Goal: Task Accomplishment & Management: Complete application form

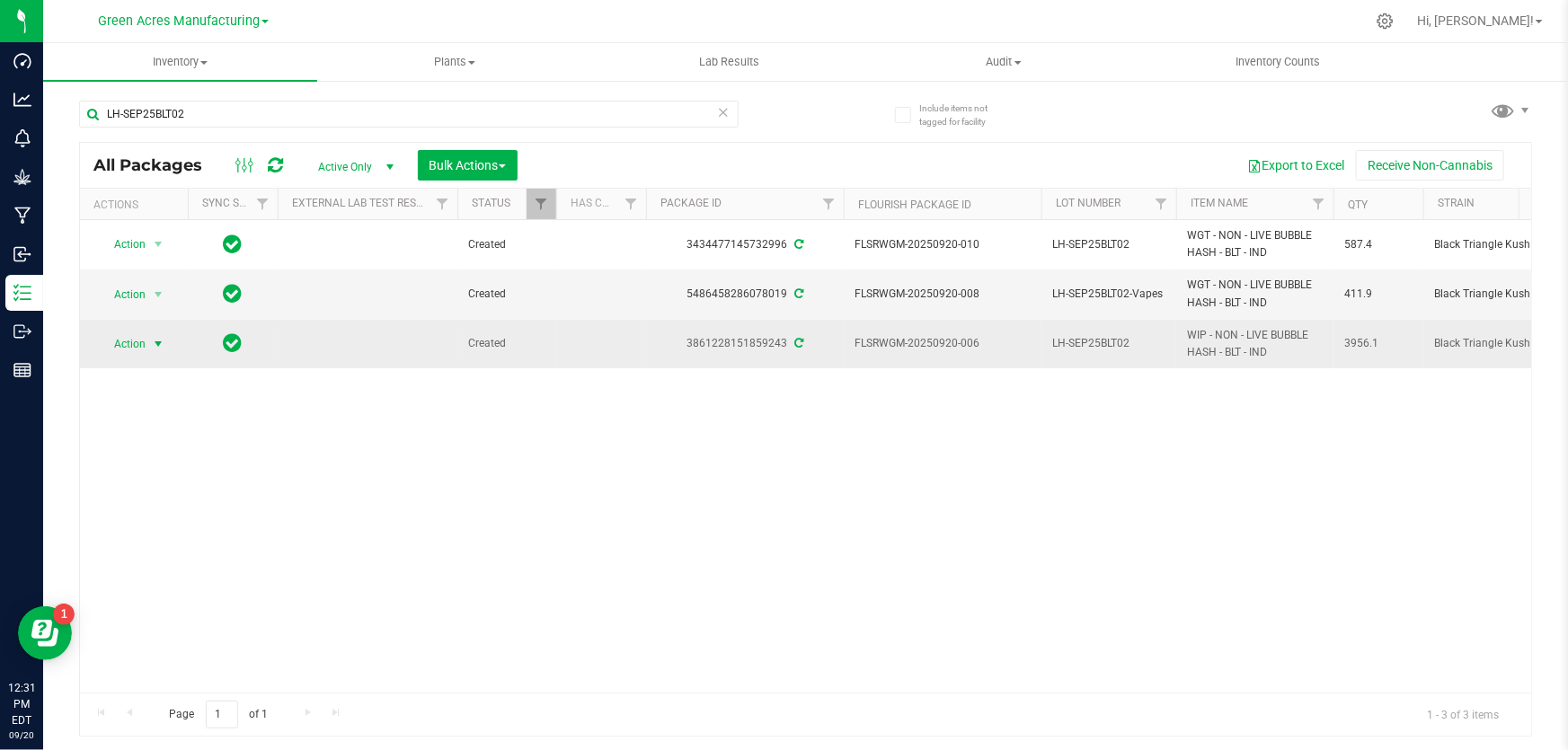
click at [143, 336] on span "Action" at bounding box center [123, 344] width 49 height 25
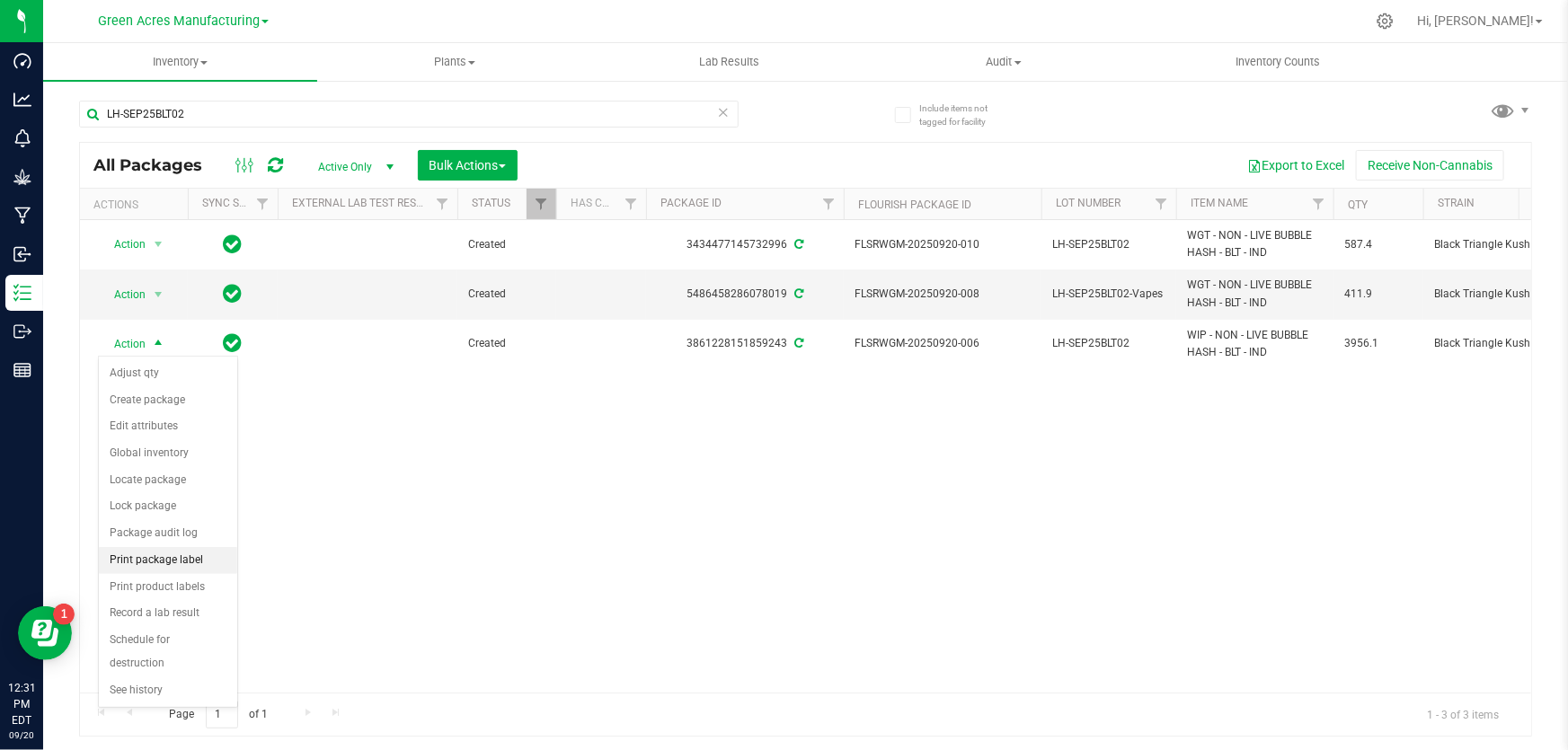
click at [202, 560] on li "Print package label" at bounding box center [168, 560] width 138 height 27
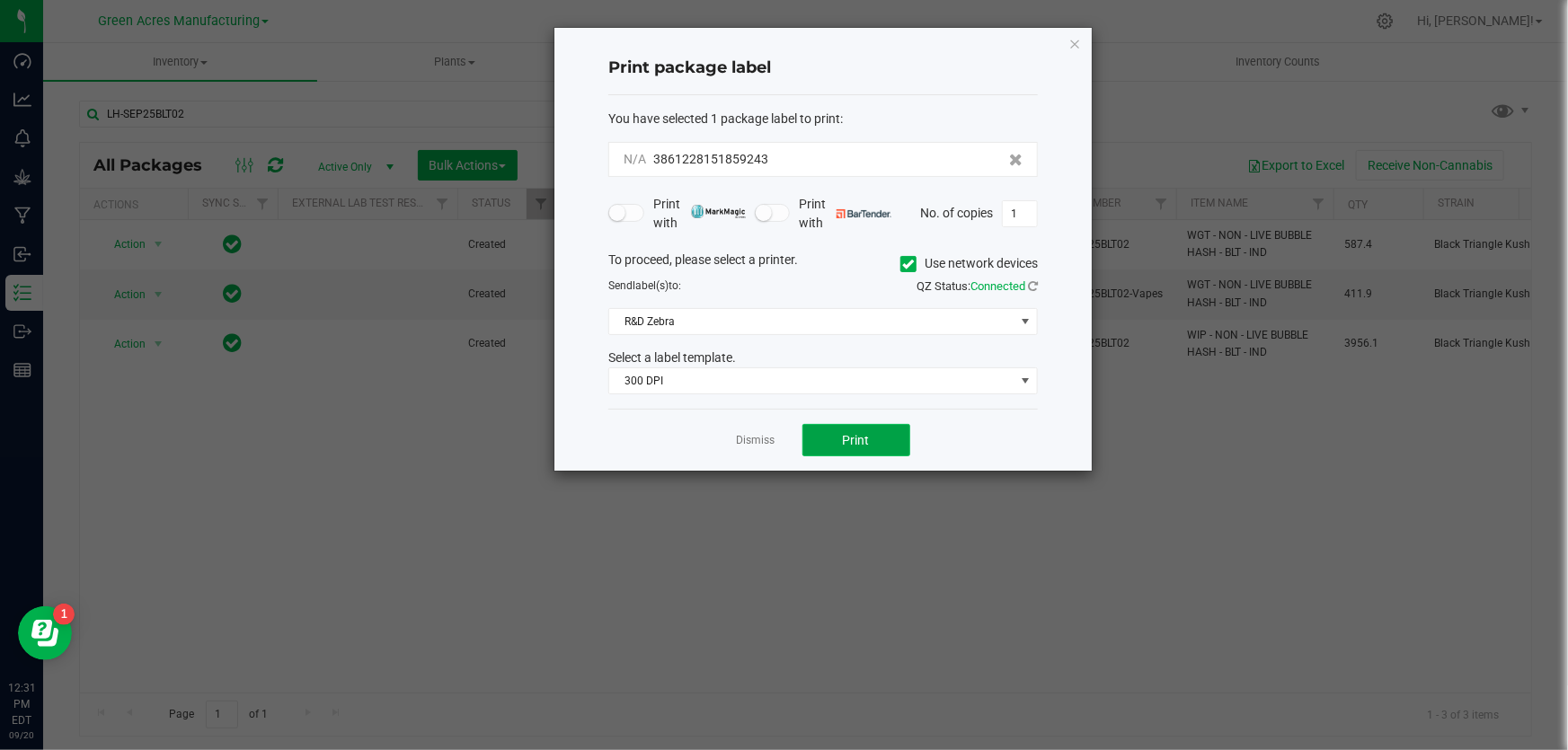
click at [824, 439] on button "Print" at bounding box center [855, 440] width 107 height 32
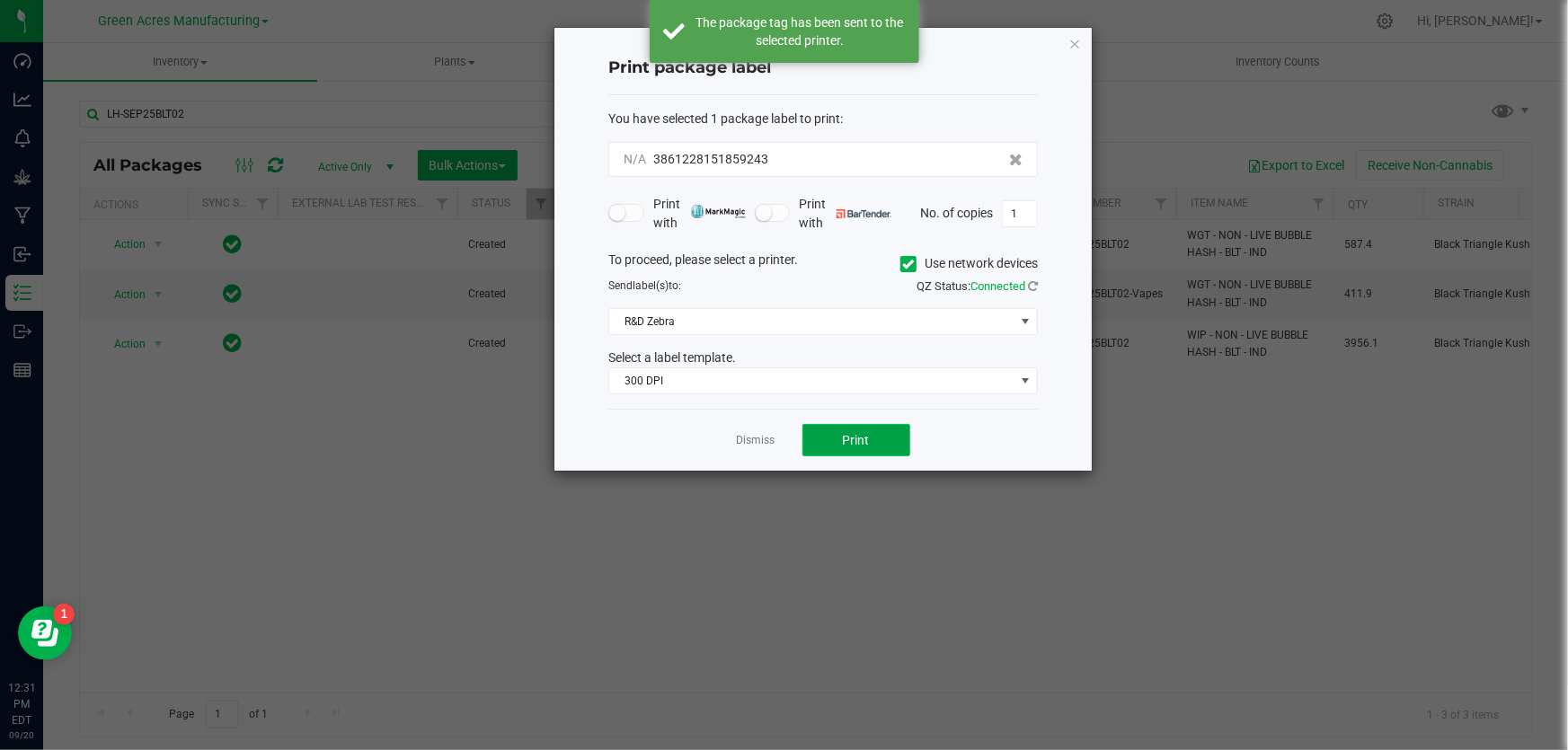
click at [830, 452] on button "Print" at bounding box center [855, 440] width 107 height 32
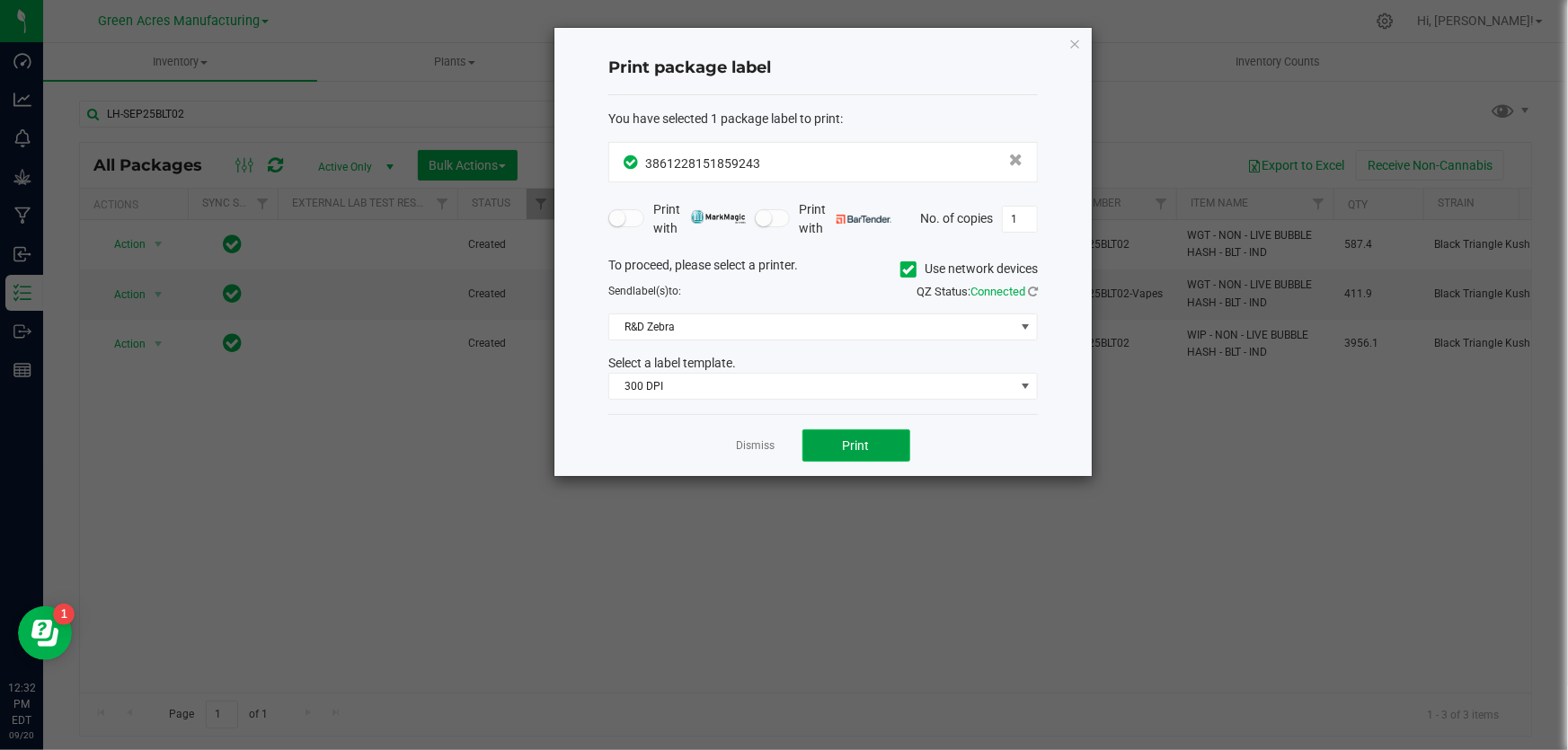
click at [848, 456] on button "Print" at bounding box center [855, 446] width 107 height 32
click at [745, 447] on link "Dismiss" at bounding box center [756, 446] width 39 height 15
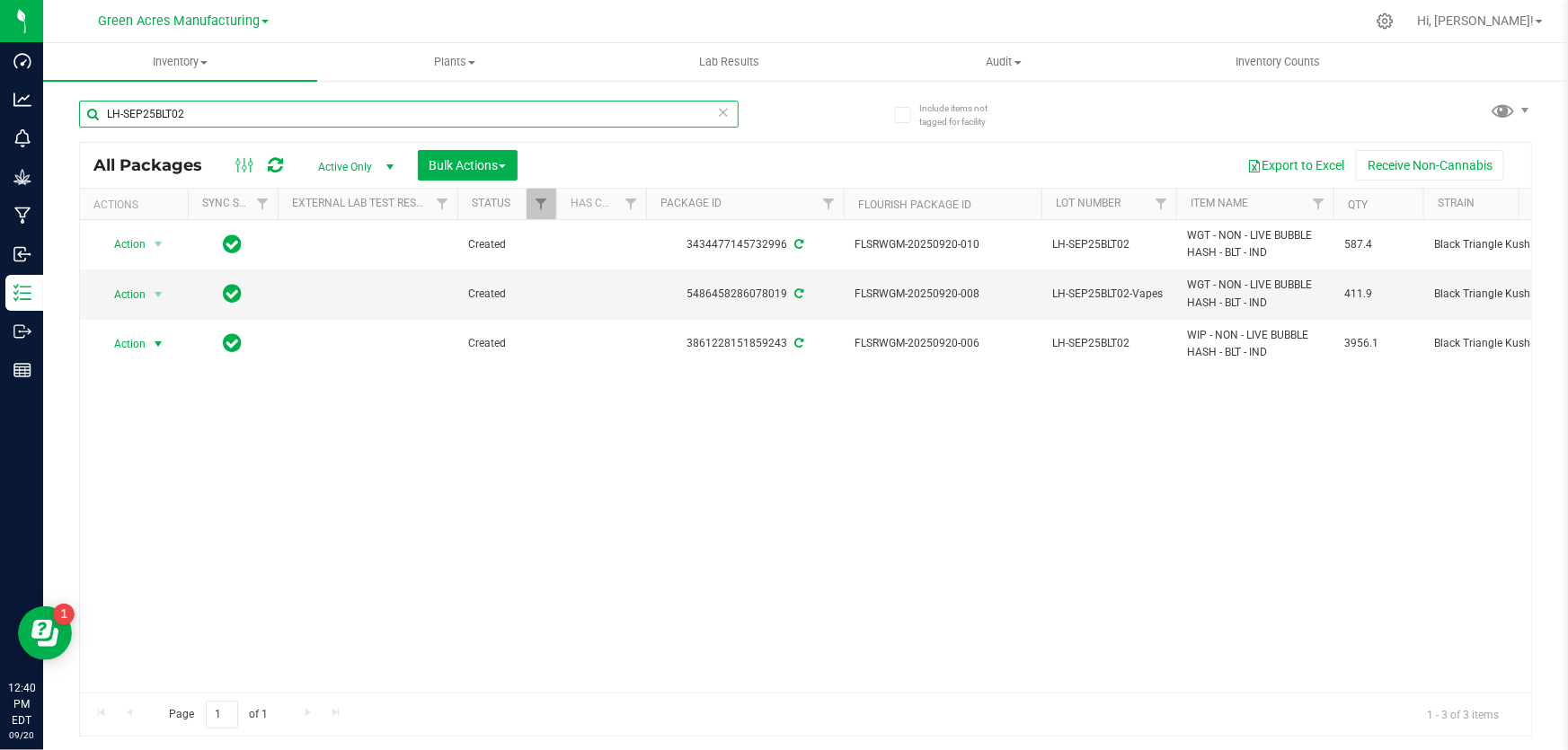
click at [194, 111] on input "LH-SEP25BLT02" at bounding box center [409, 115] width 659 height 27
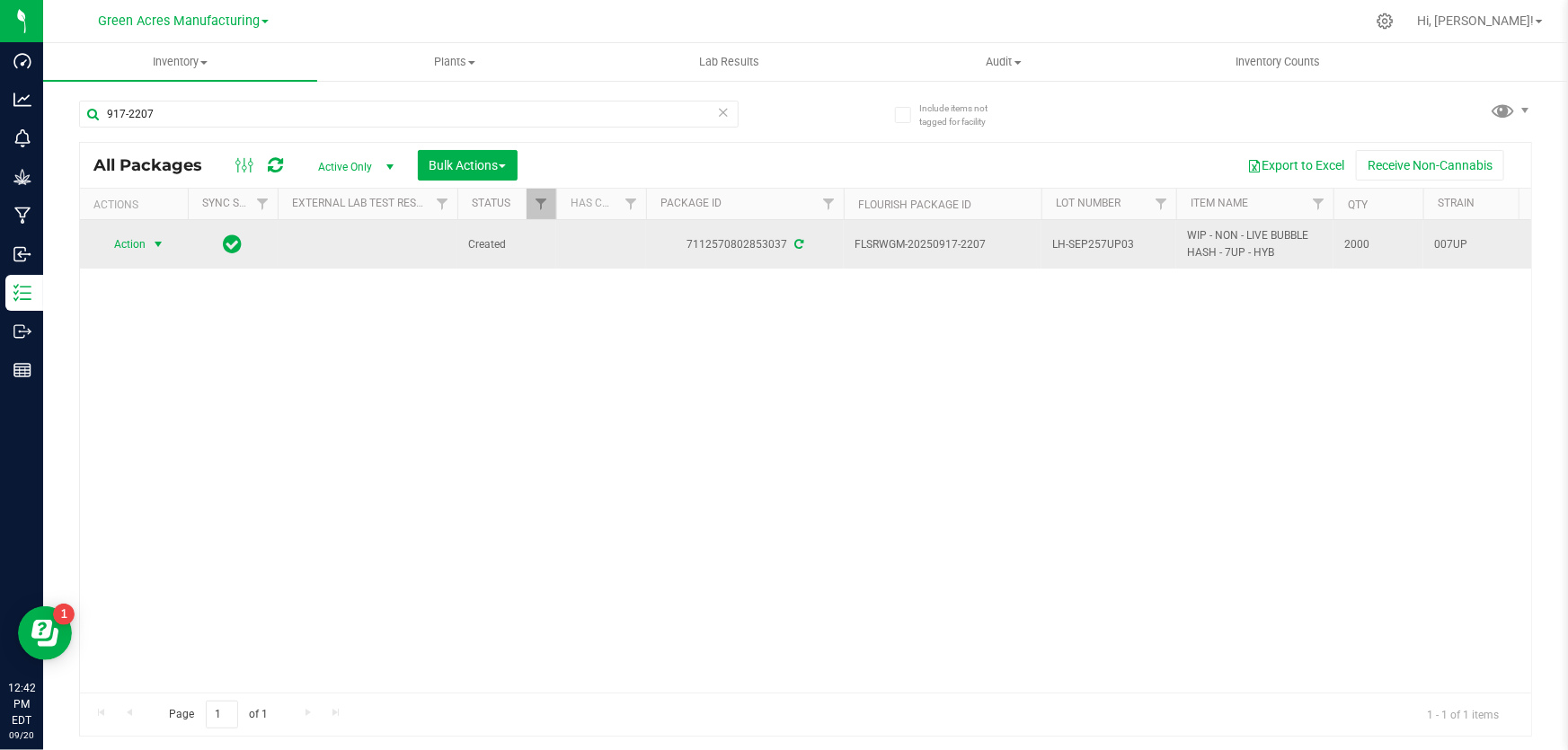
click at [143, 244] on span "Action" at bounding box center [123, 245] width 49 height 25
click at [1075, 237] on span "LH-SEP257UP03" at bounding box center [1108, 245] width 113 height 17
click at [1075, 237] on input "LH-SEP257UP03" at bounding box center [1104, 245] width 128 height 28
click at [295, 97] on div "917-2207" at bounding box center [443, 114] width 727 height 58
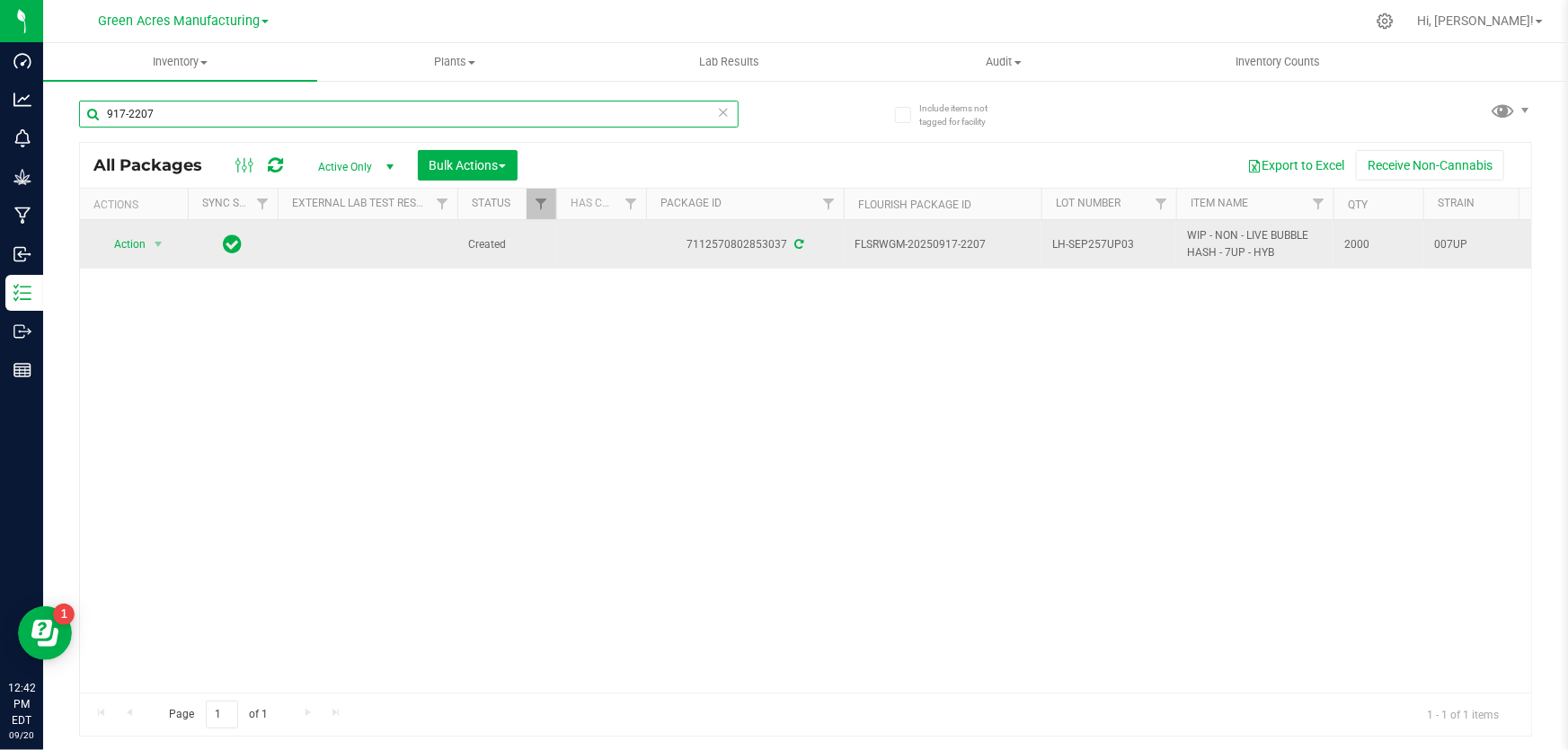
click at [299, 113] on input "917-2207" at bounding box center [409, 115] width 659 height 27
paste input "LH-SEP257UP03"
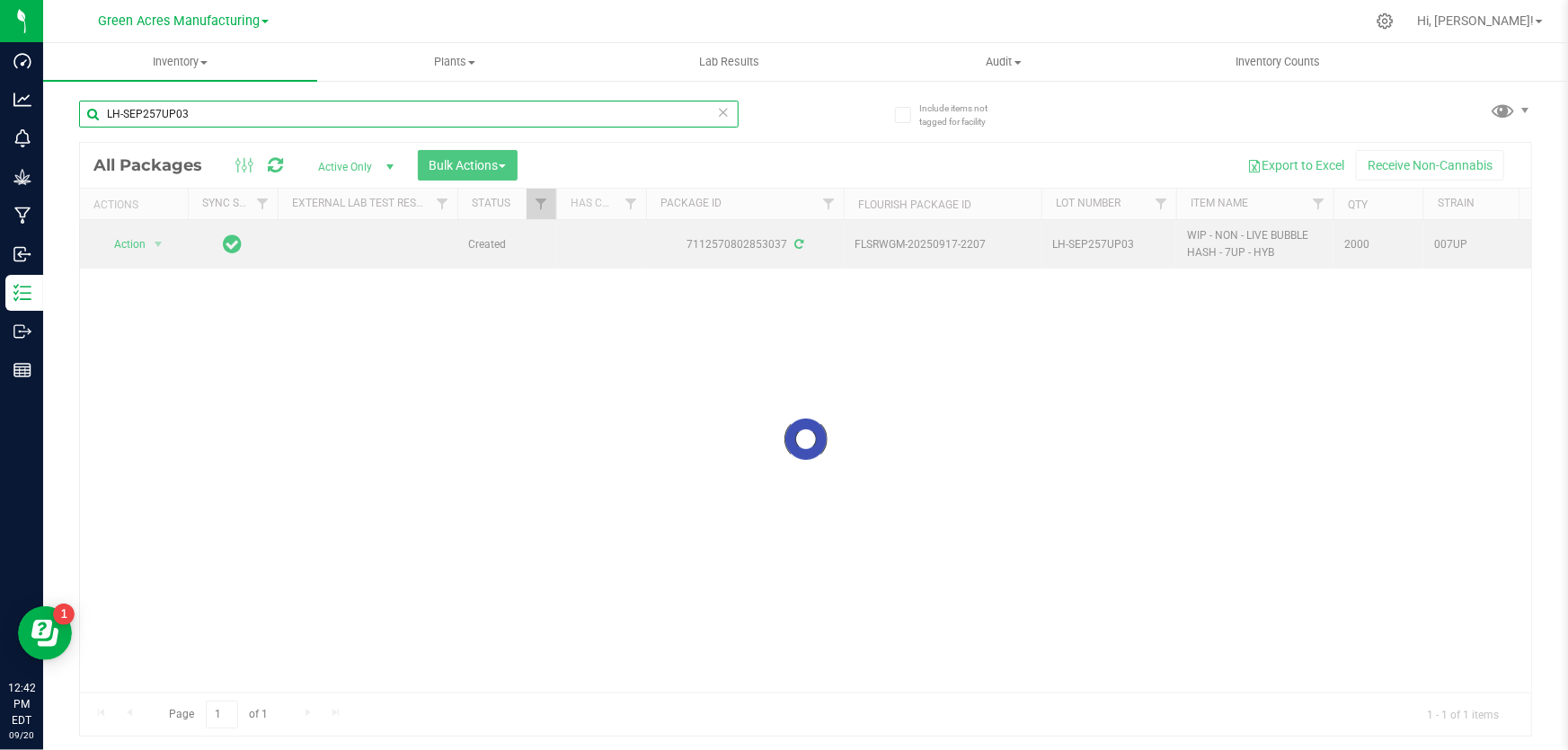
type input "LH-SEP257UP03"
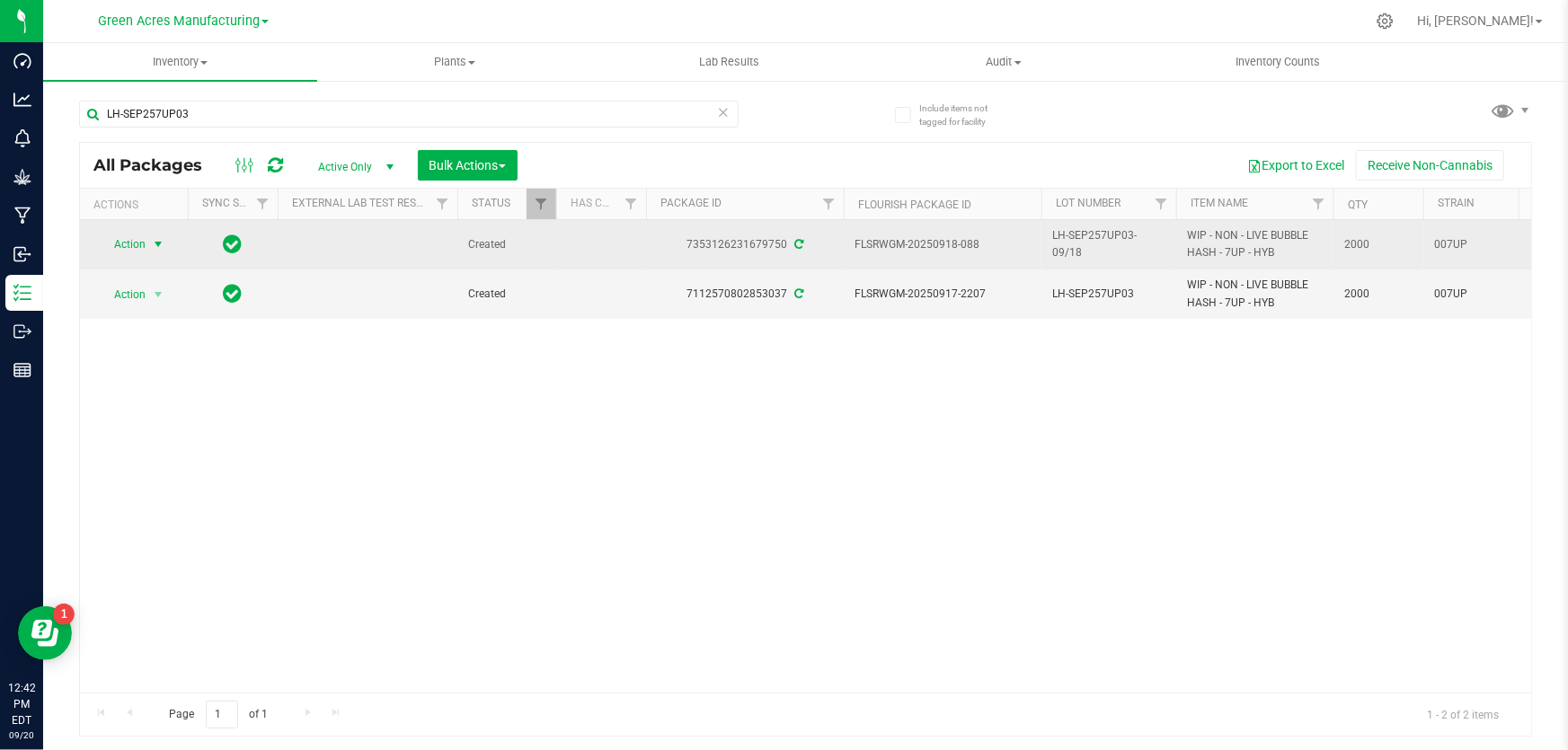
click at [147, 256] on span "select" at bounding box center [158, 245] width 23 height 25
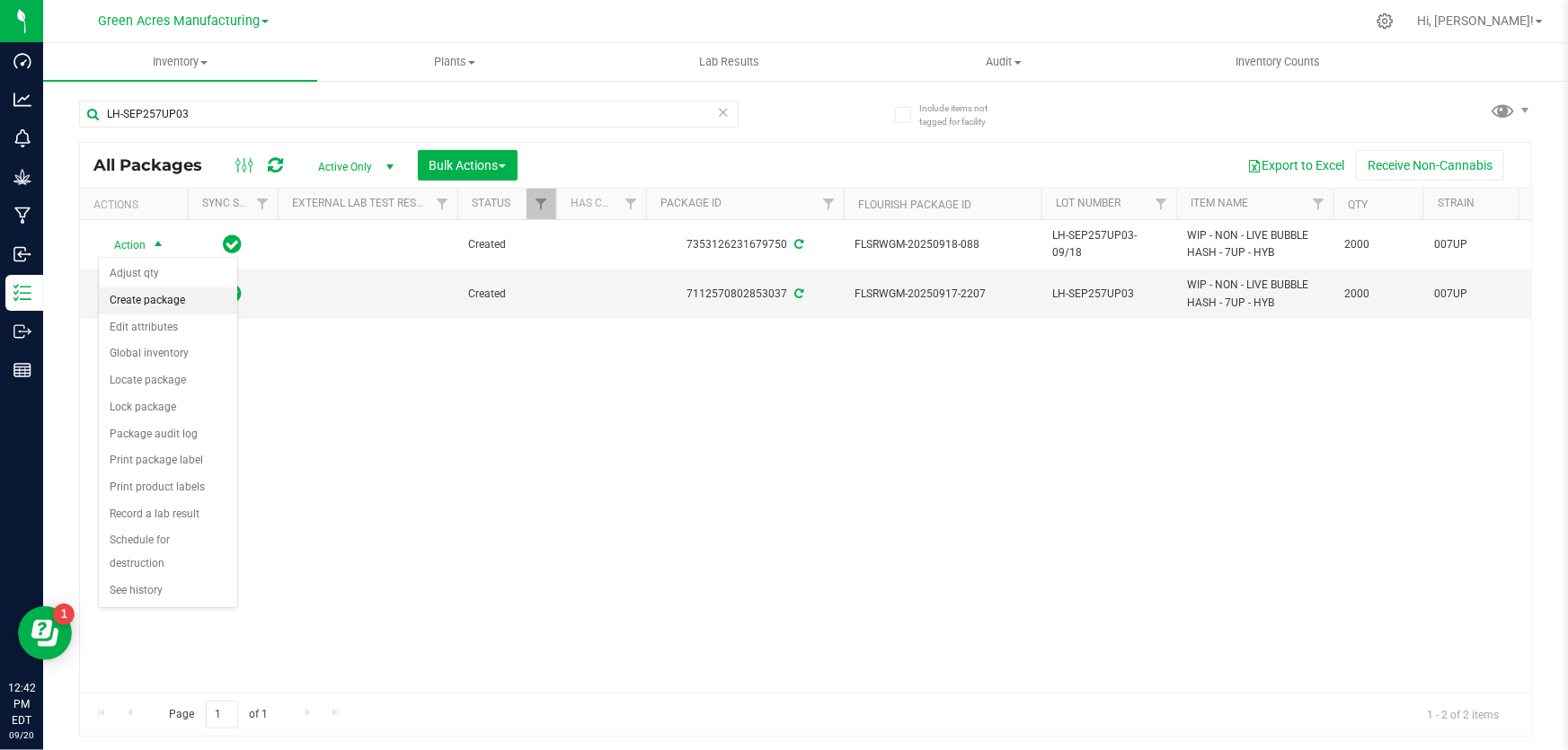
click at [175, 304] on li "Create package" at bounding box center [168, 301] width 138 height 27
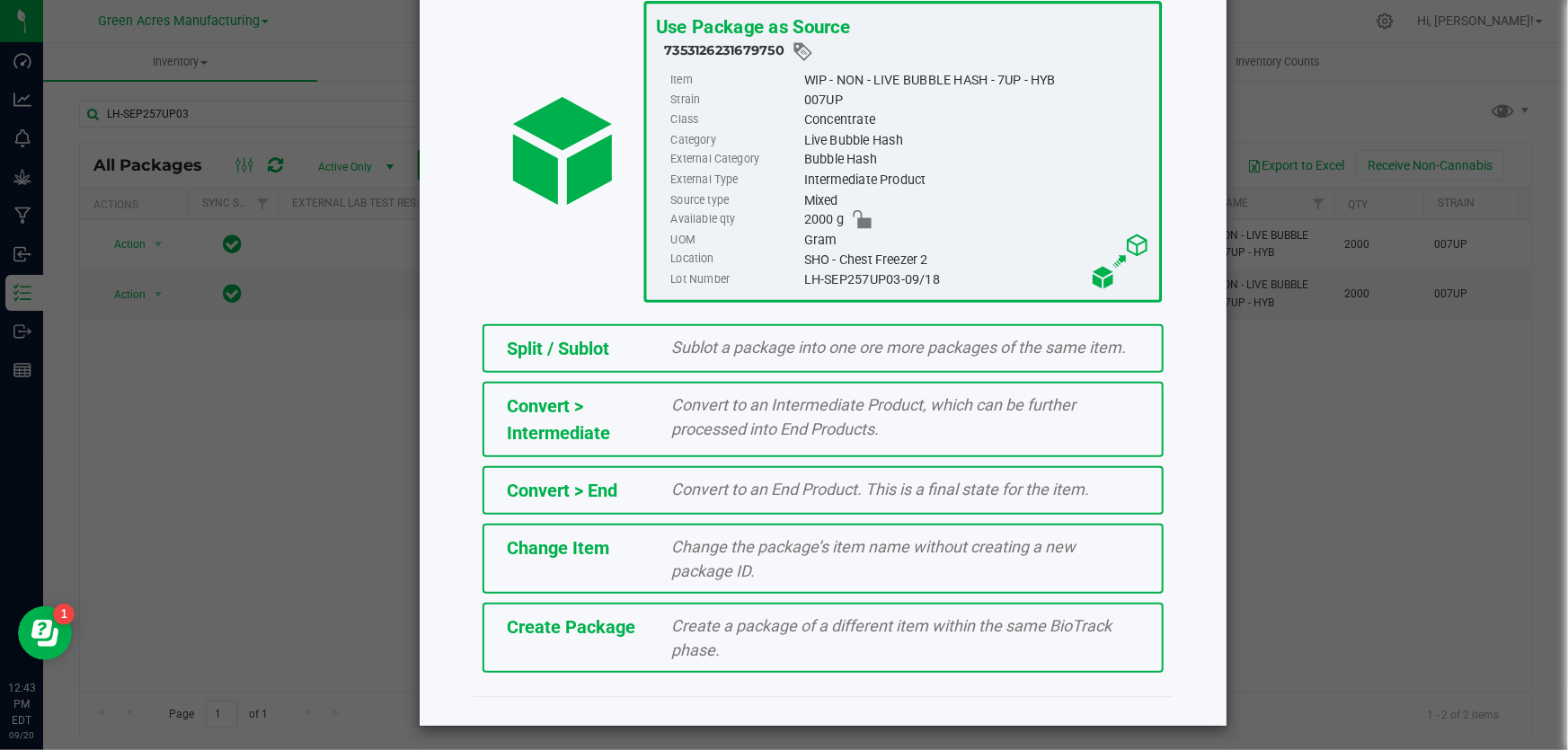
scroll to position [123, 0]
click at [688, 633] on div "Create a package of a different item within the same BioTrack phase." at bounding box center [906, 637] width 495 height 49
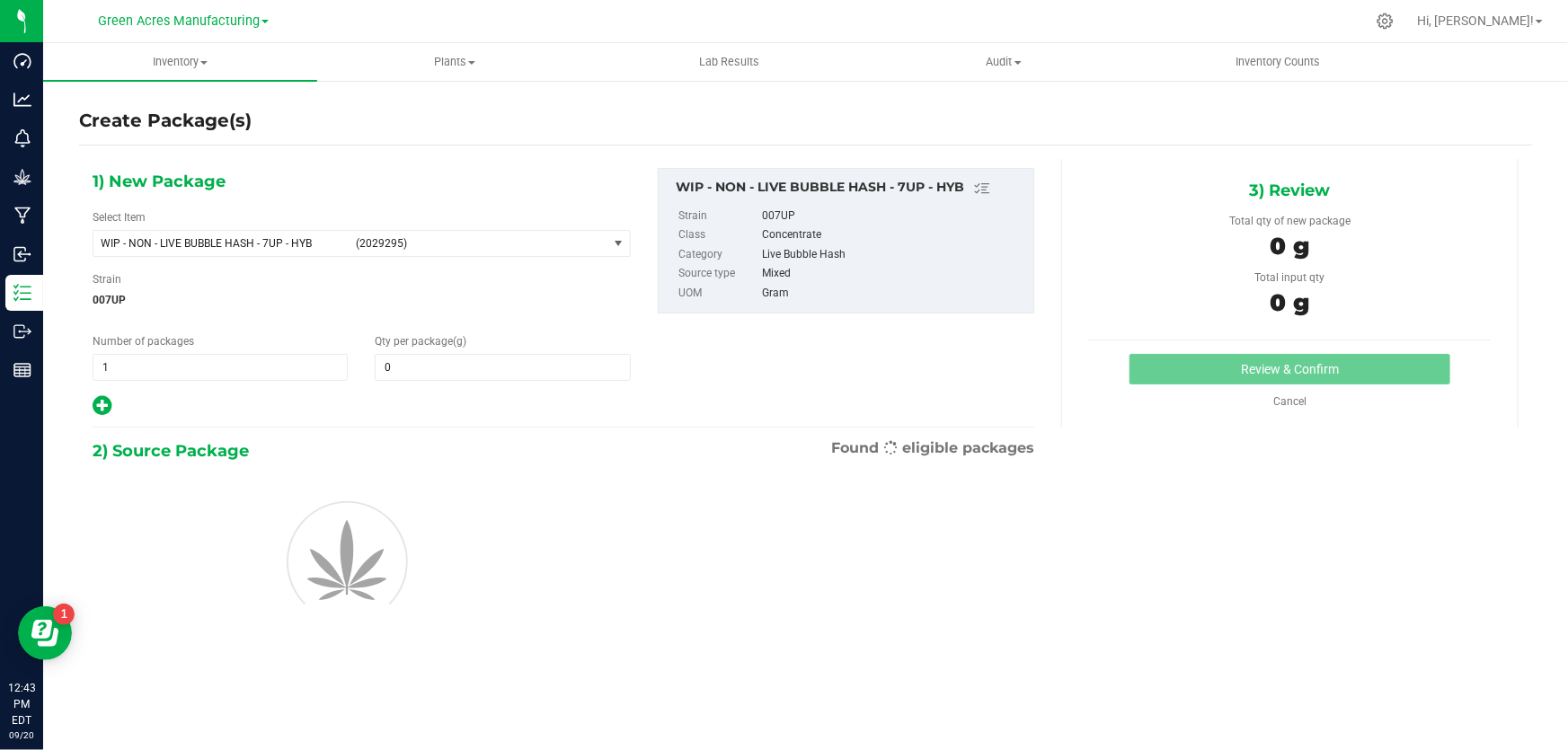
type input "0.0000"
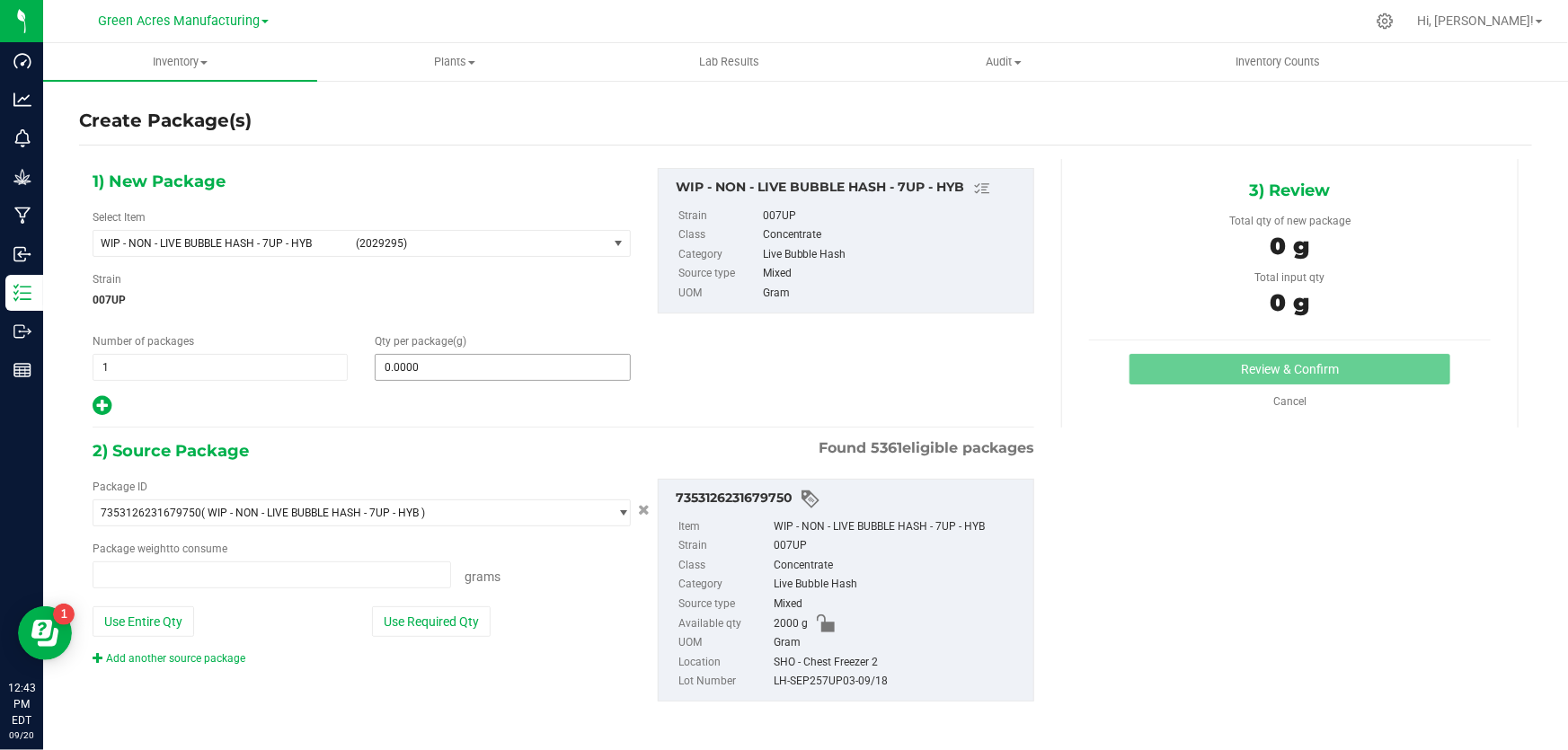
type input "0.0000 g"
click at [410, 369] on span at bounding box center [502, 367] width 255 height 27
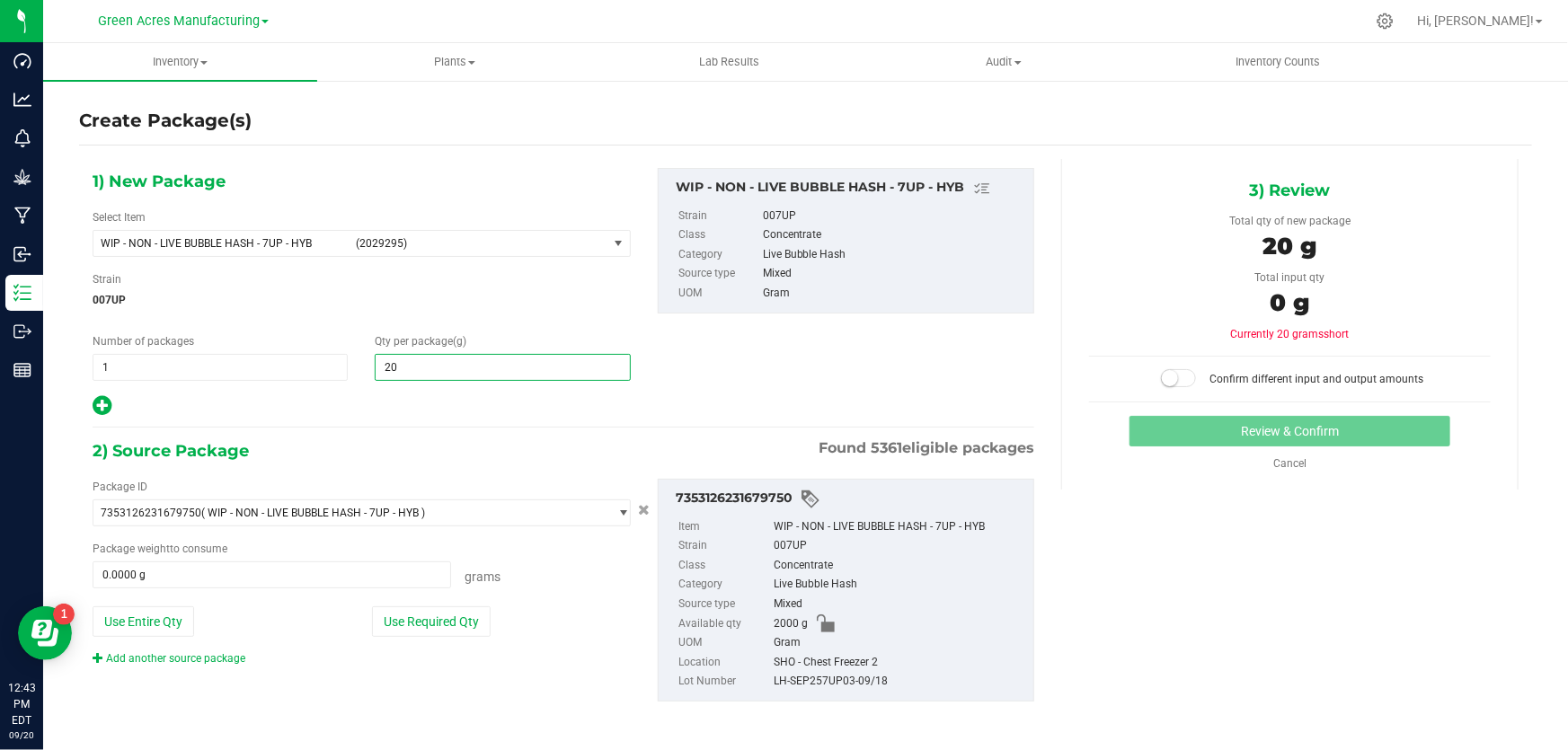
type input "2"
type input "3000"
type input "3,000.0000"
click at [177, 613] on button "Use Entire Qty" at bounding box center [143, 622] width 102 height 31
type input "2000.0000 g"
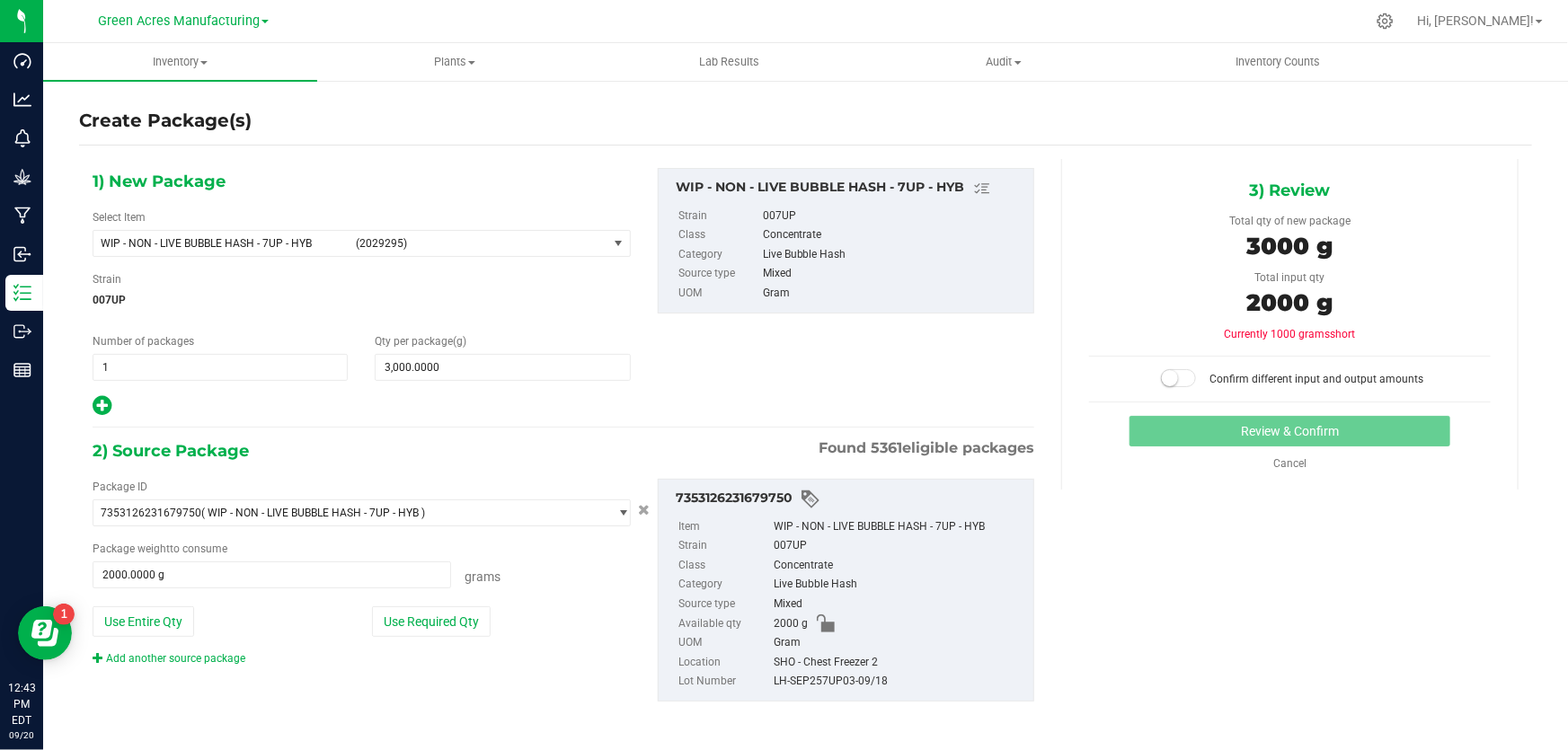
click at [202, 647] on div "Package ID 7353126231679750 ( WIP - NON - LIVE BUBBLE HASH - 7UP - HYB ) 000051…" at bounding box center [362, 573] width 565 height 188
click at [205, 659] on link "Add another source package" at bounding box center [169, 659] width 152 height 13
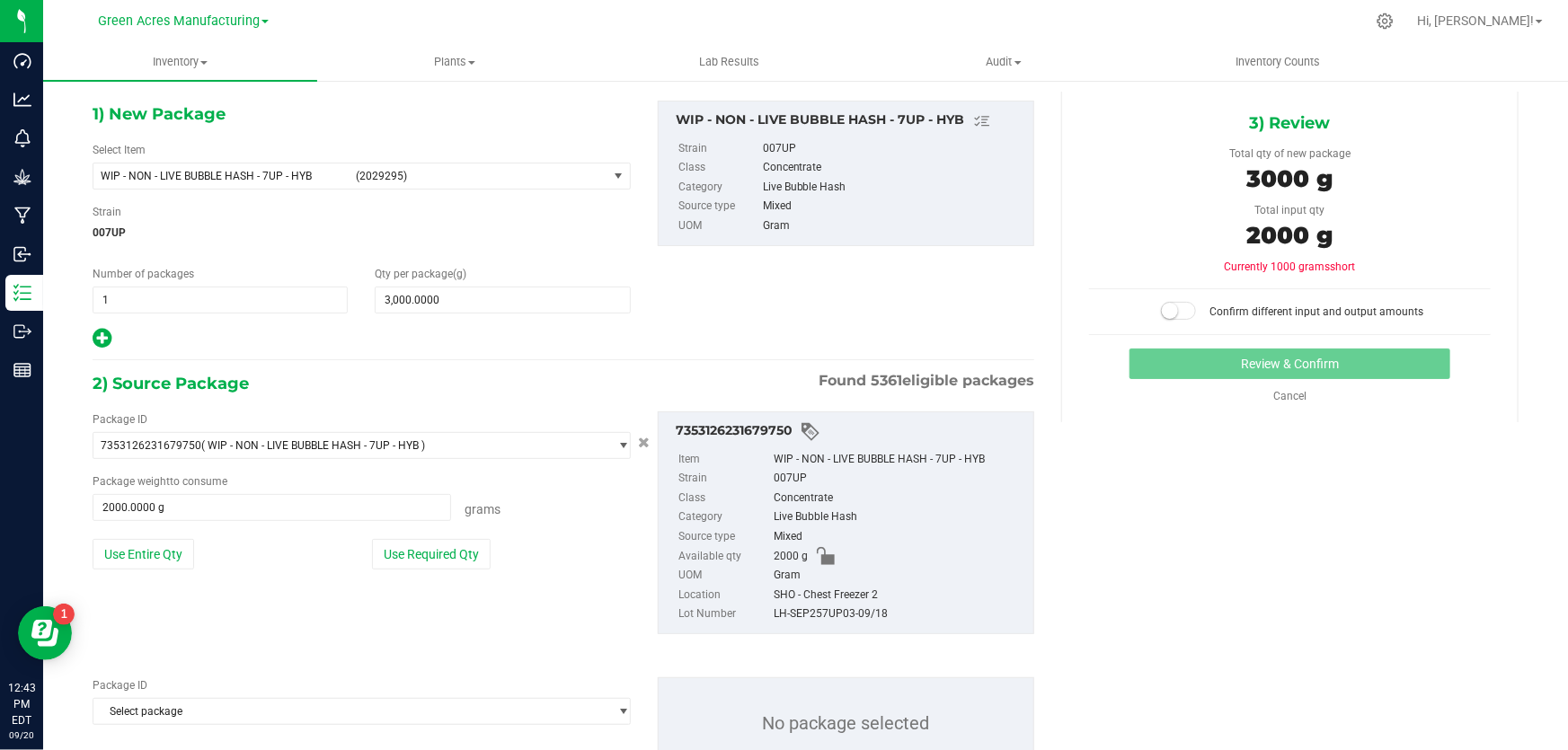
scroll to position [135, 0]
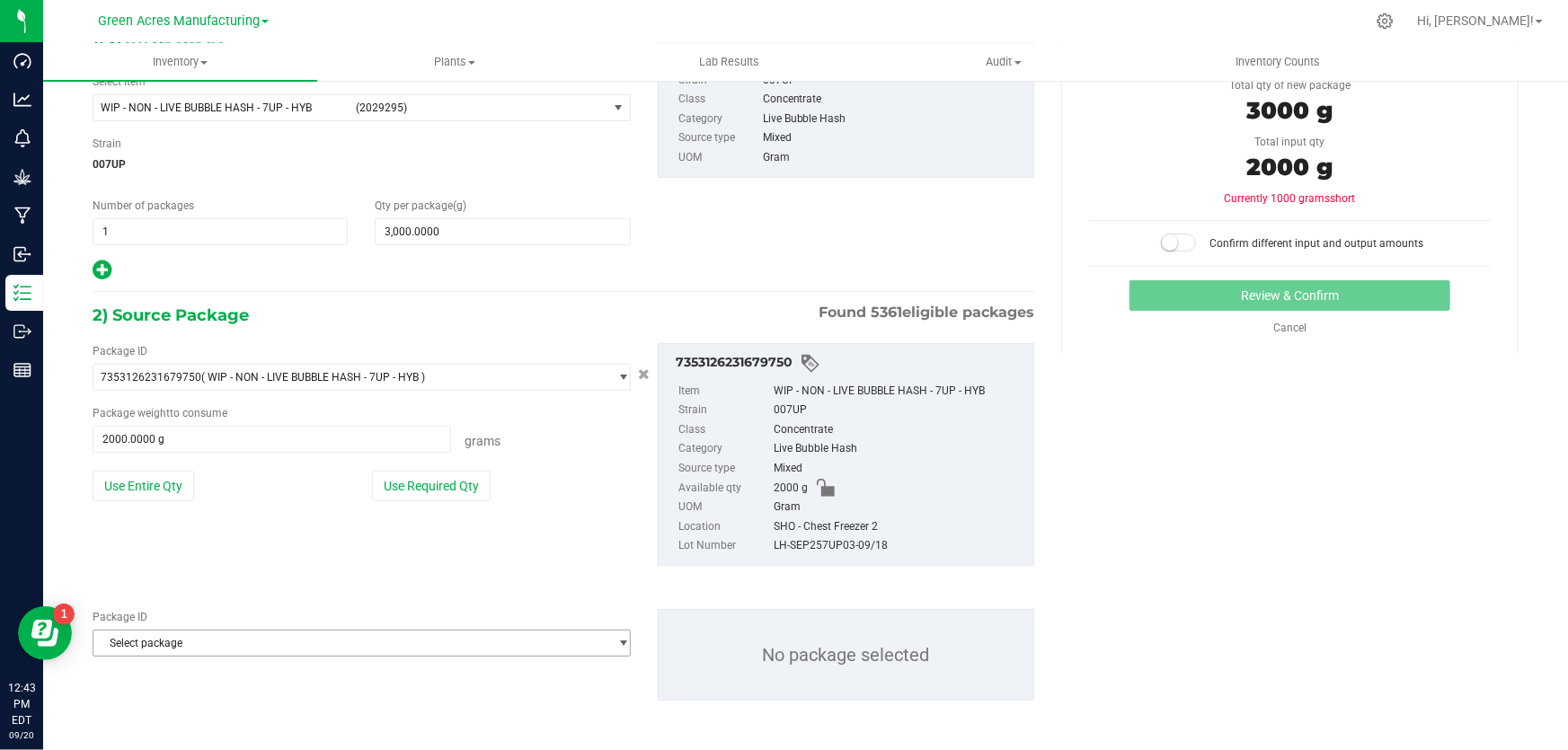
click at [248, 633] on span "Select package" at bounding box center [351, 644] width 514 height 25
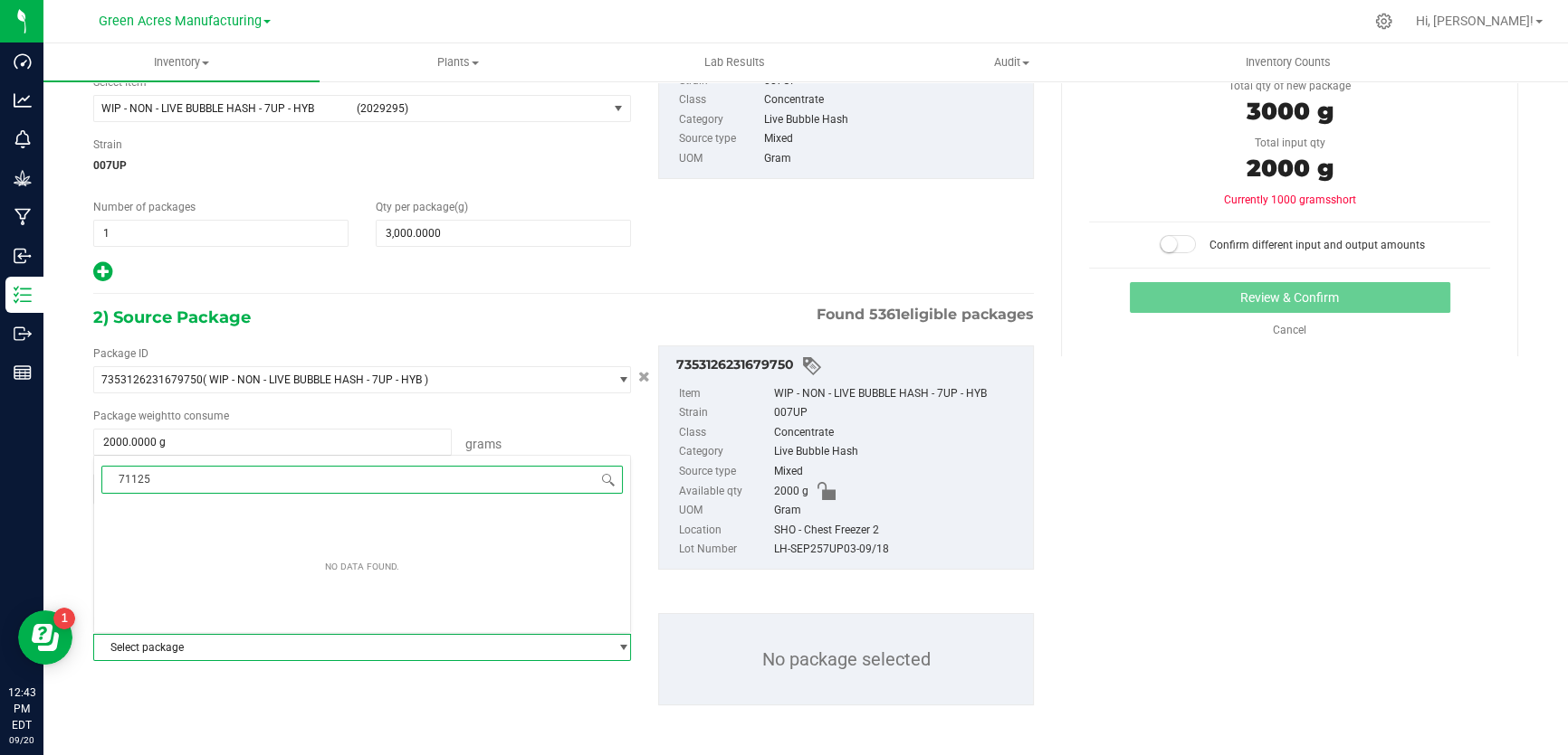
type input "711257"
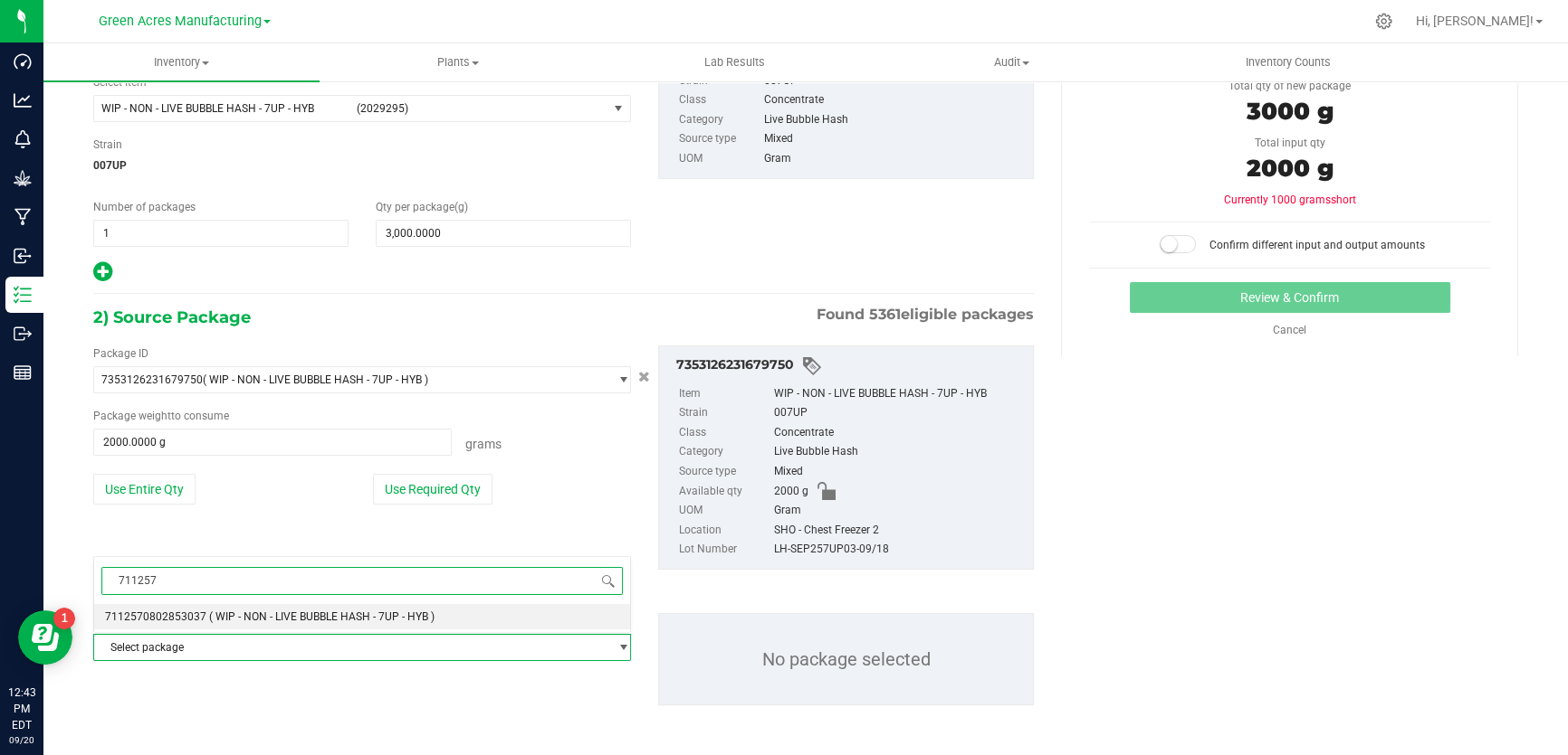
click at [245, 612] on span "( WIP - NON - LIVE BUBBLE HASH - 7UP - HYB )" at bounding box center [322, 617] width 225 height 13
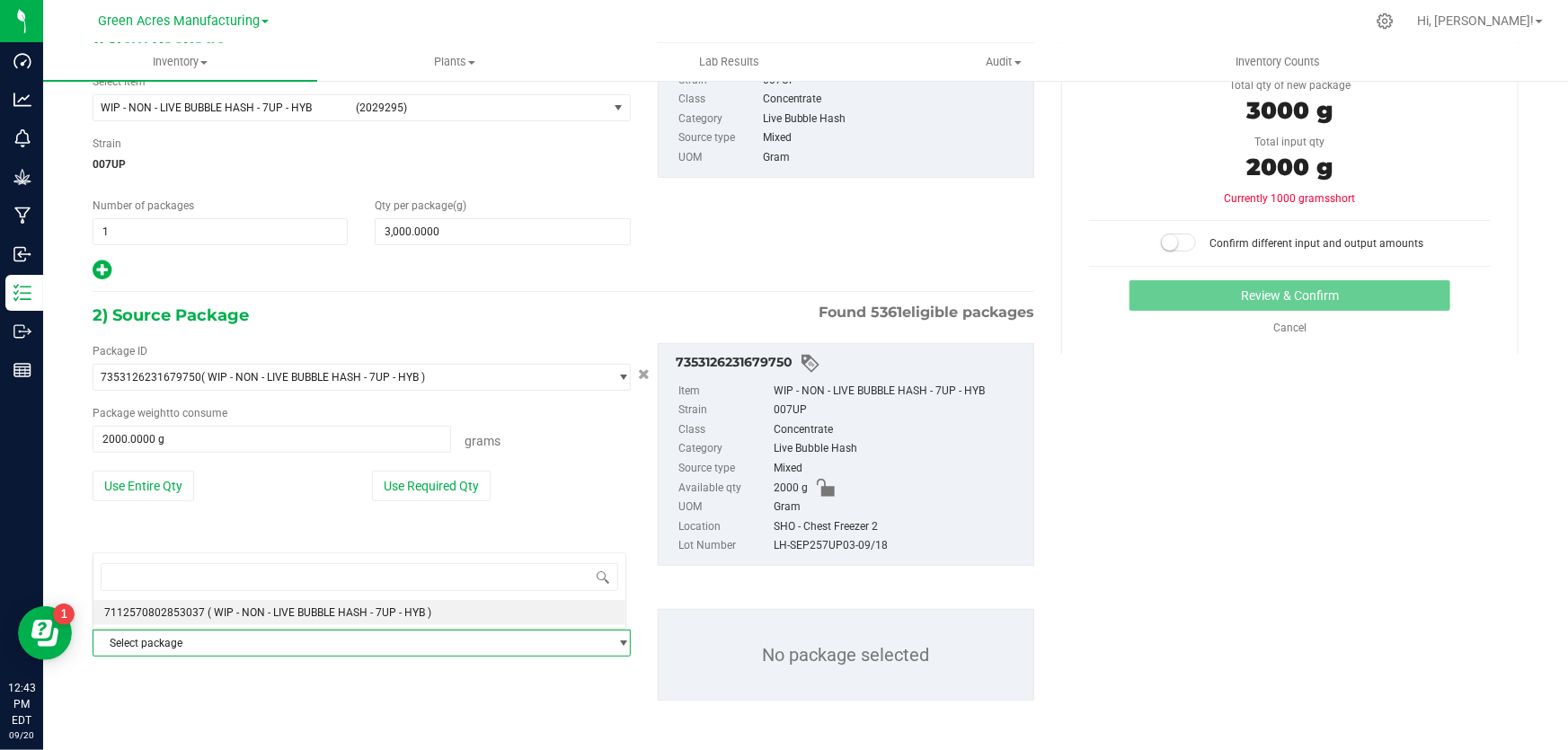
scroll to position [98338, 0]
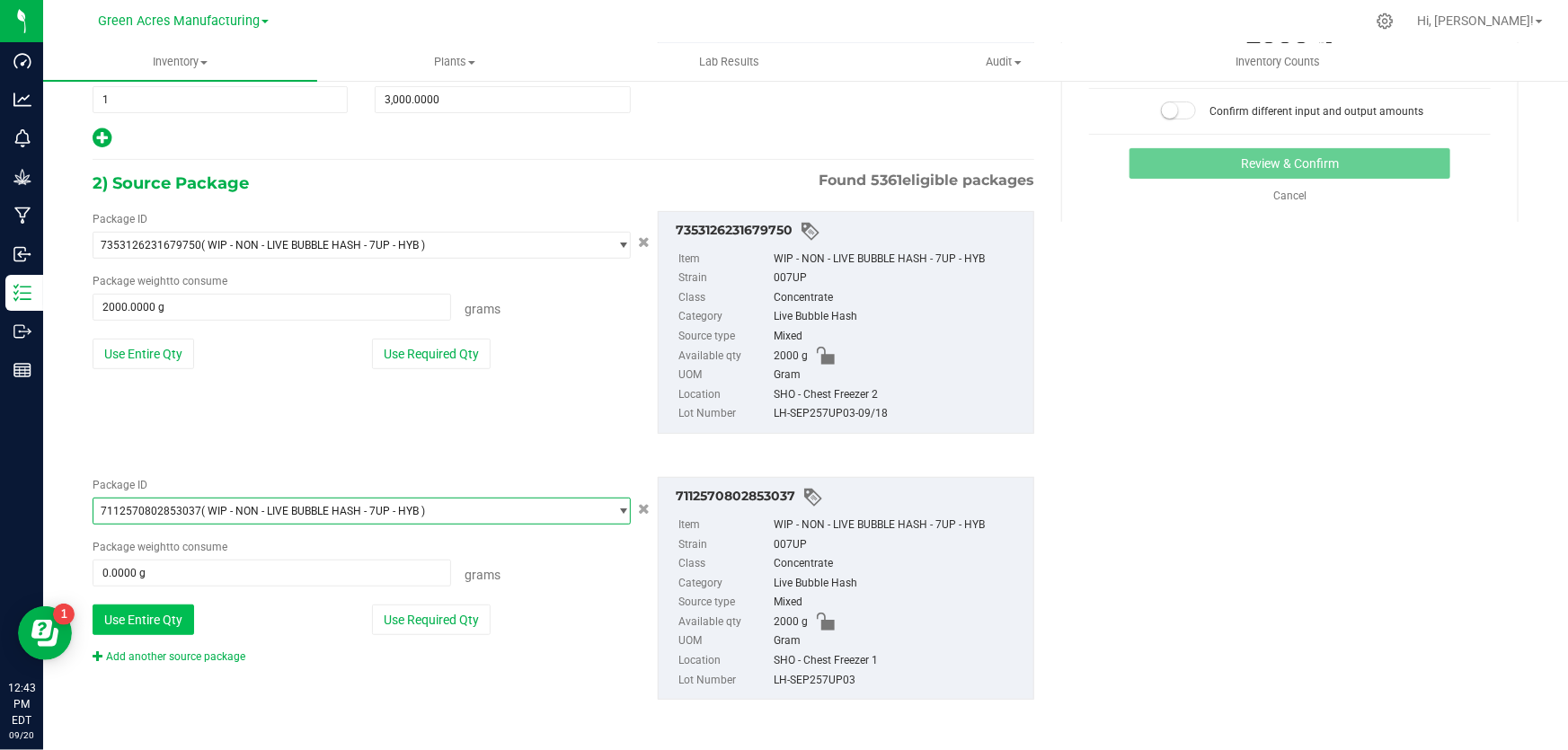
click at [180, 618] on button "Use Entire Qty" at bounding box center [143, 620] width 102 height 31
type input "2000.0000 g"
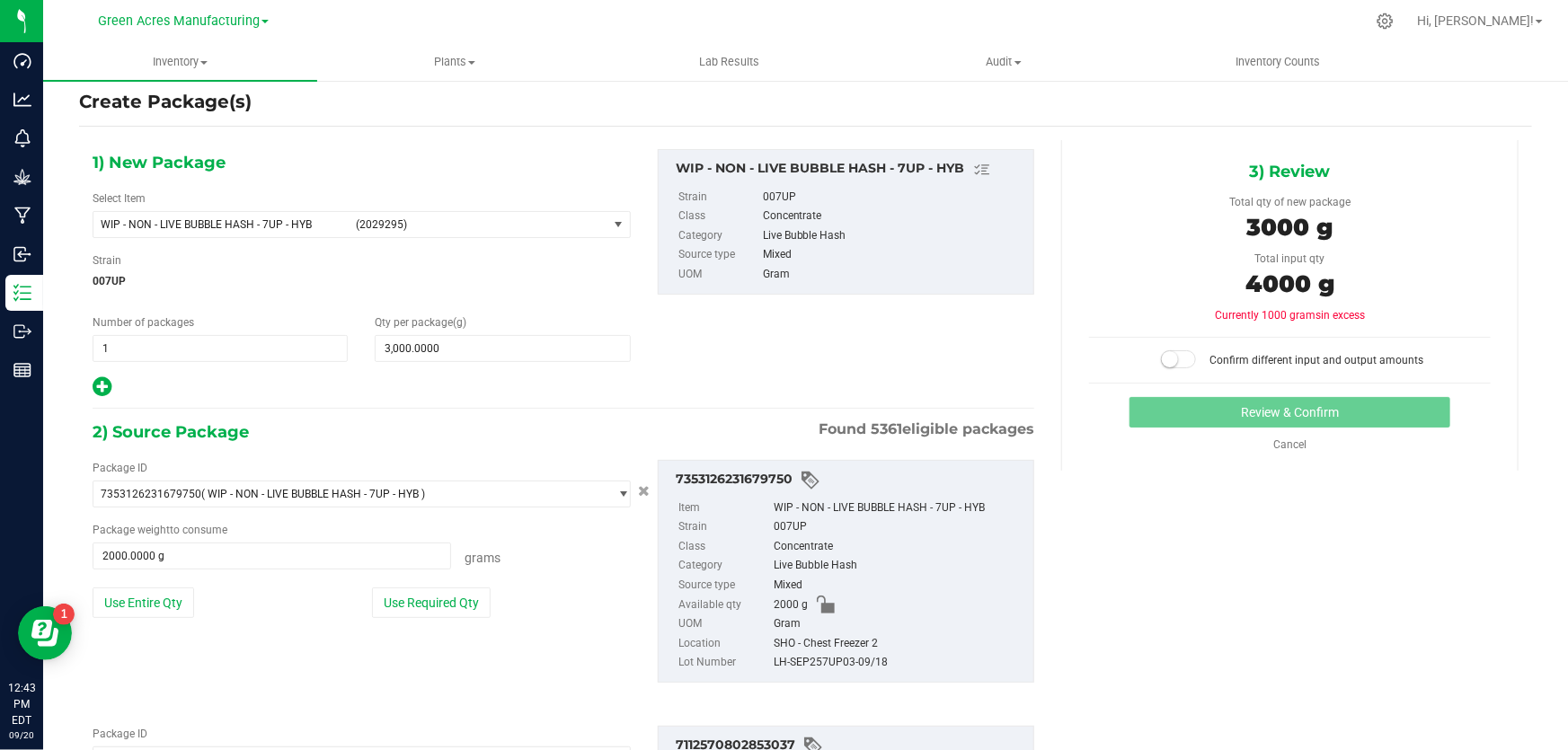
scroll to position [0, 0]
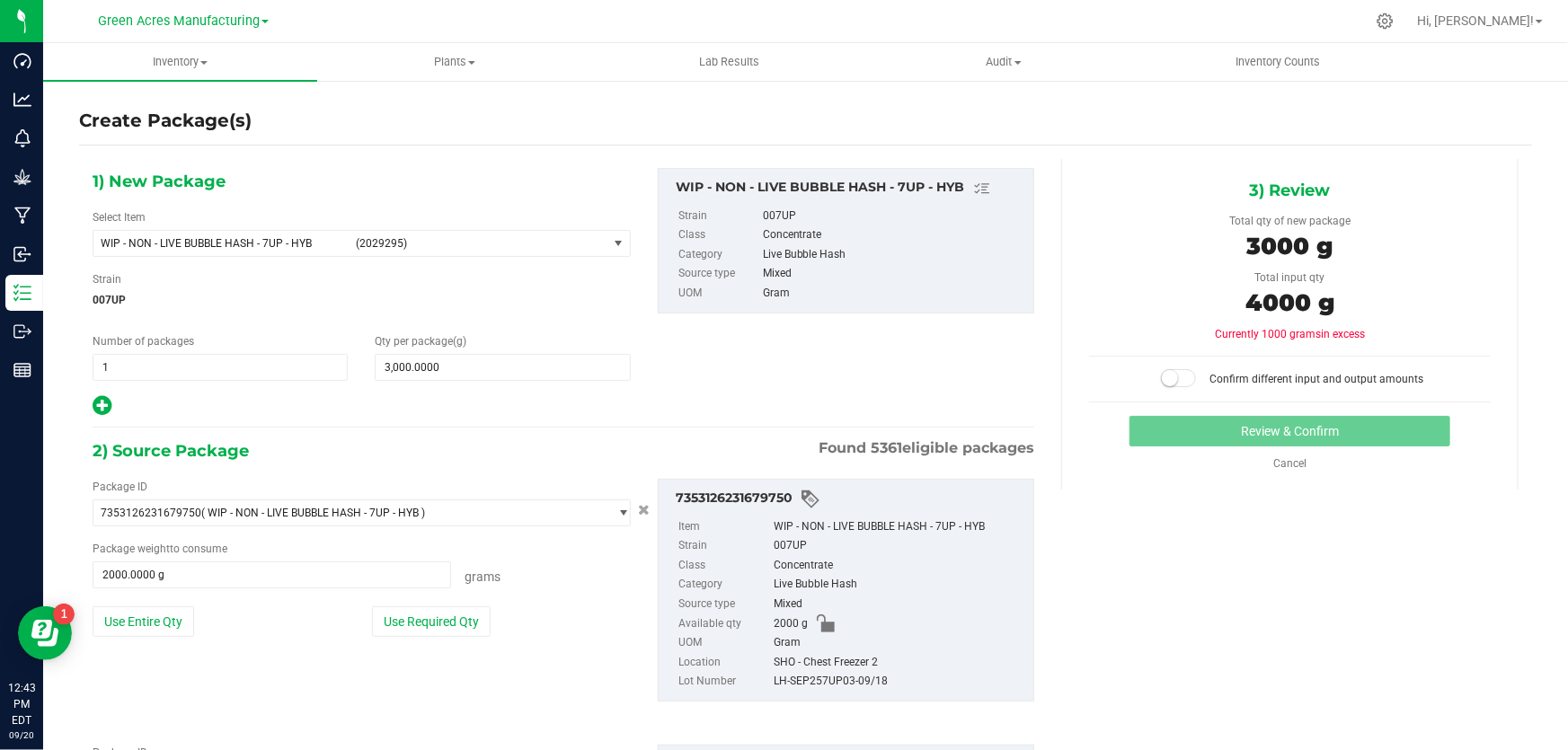
click at [1167, 378] on small at bounding box center [1170, 378] width 16 height 16
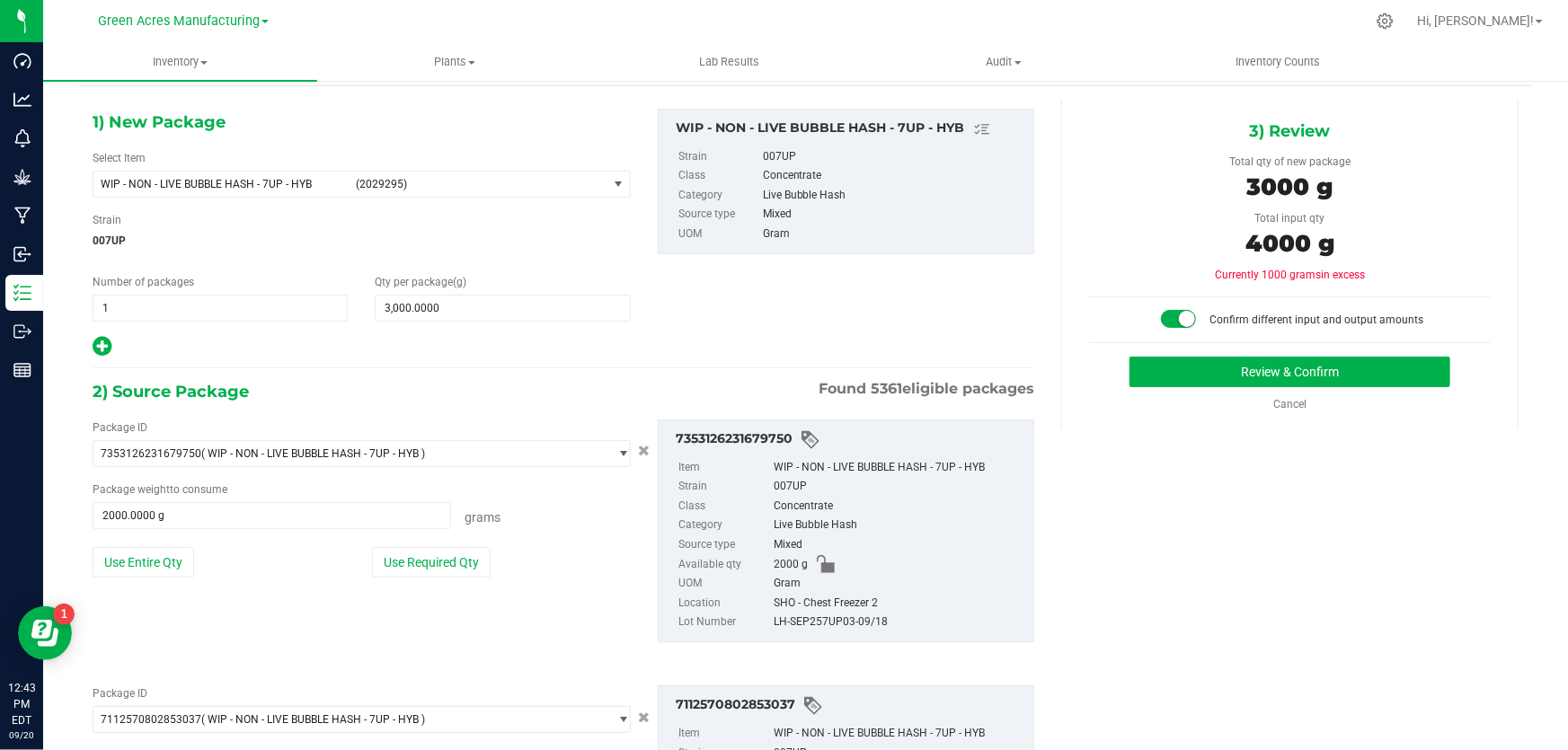
scroll to position [268, 0]
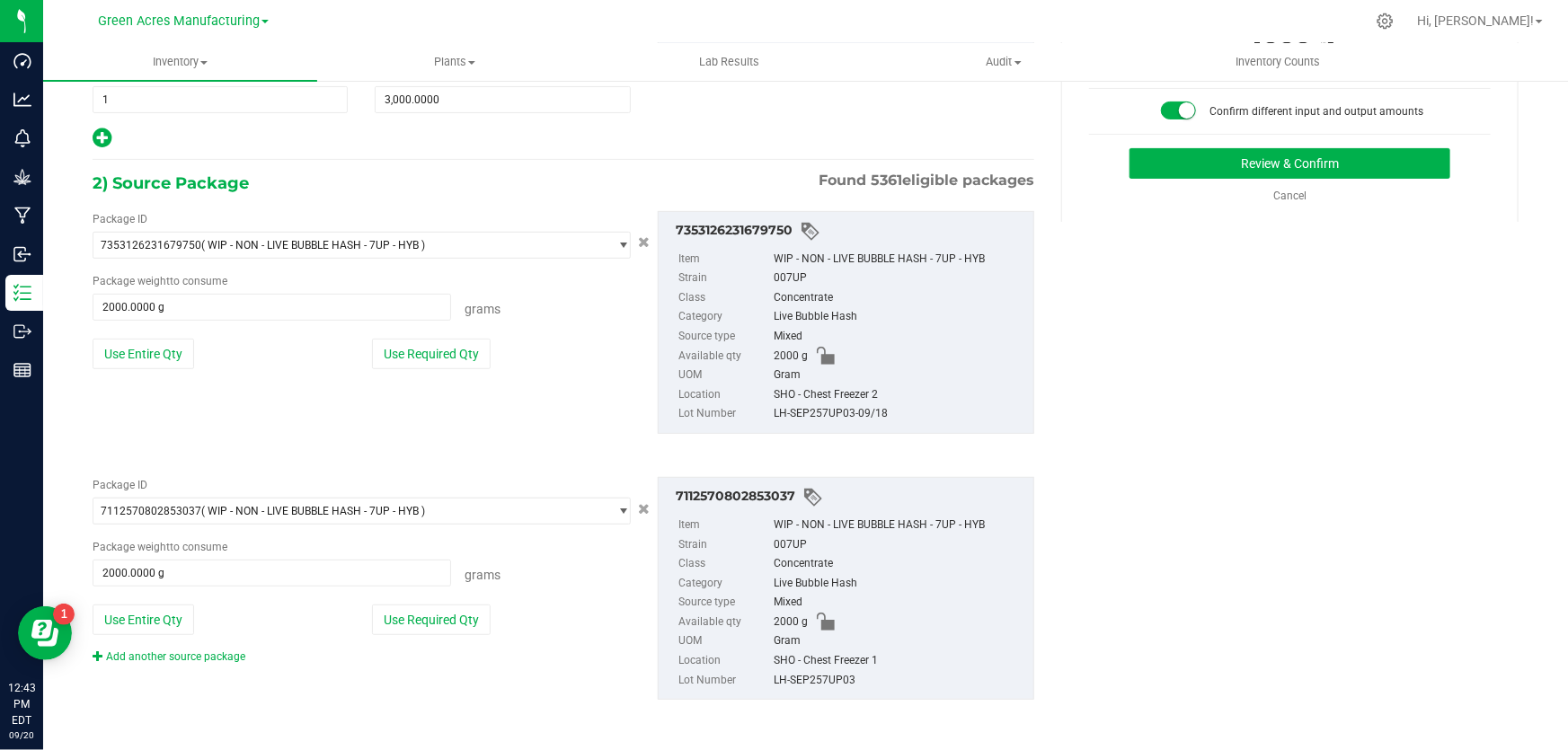
click at [783, 675] on div "LH-SEP257UP03" at bounding box center [899, 681] width 251 height 20
copy div "LH-SEP257UP03"
click at [1194, 170] on button "Review & Confirm" at bounding box center [1290, 163] width 321 height 31
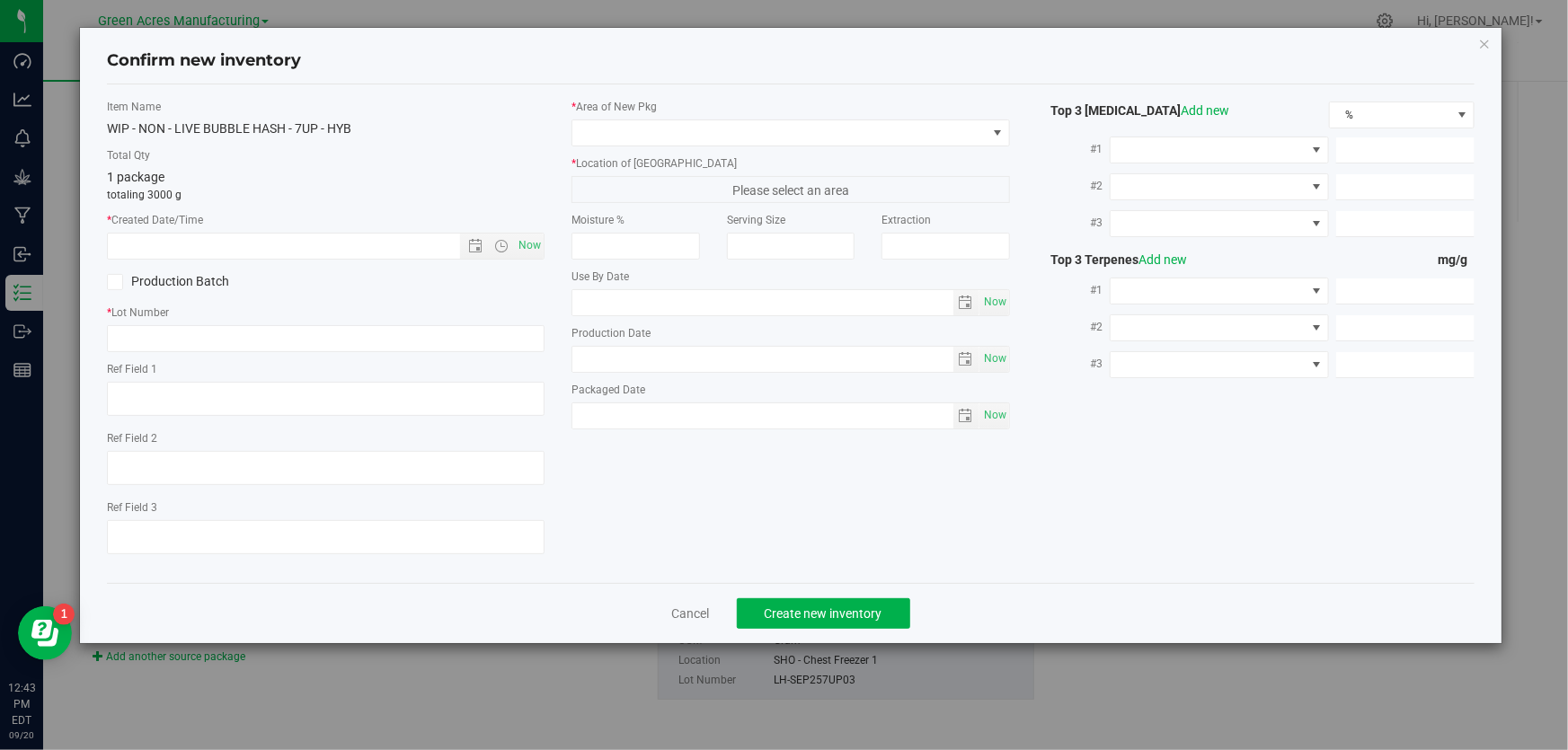
click at [252, 356] on div "Item Name WIP - NON - LIVE BUBBLE HASH - 7UP - HYB Total Qty 1 package totaling…" at bounding box center [326, 334] width 465 height 470
click at [252, 336] on input "text" at bounding box center [325, 338] width 438 height 27
paste input "LH-SEP257UP03"
type input "LH-SEP257UP03"
click at [534, 244] on span "Now" at bounding box center [530, 245] width 31 height 26
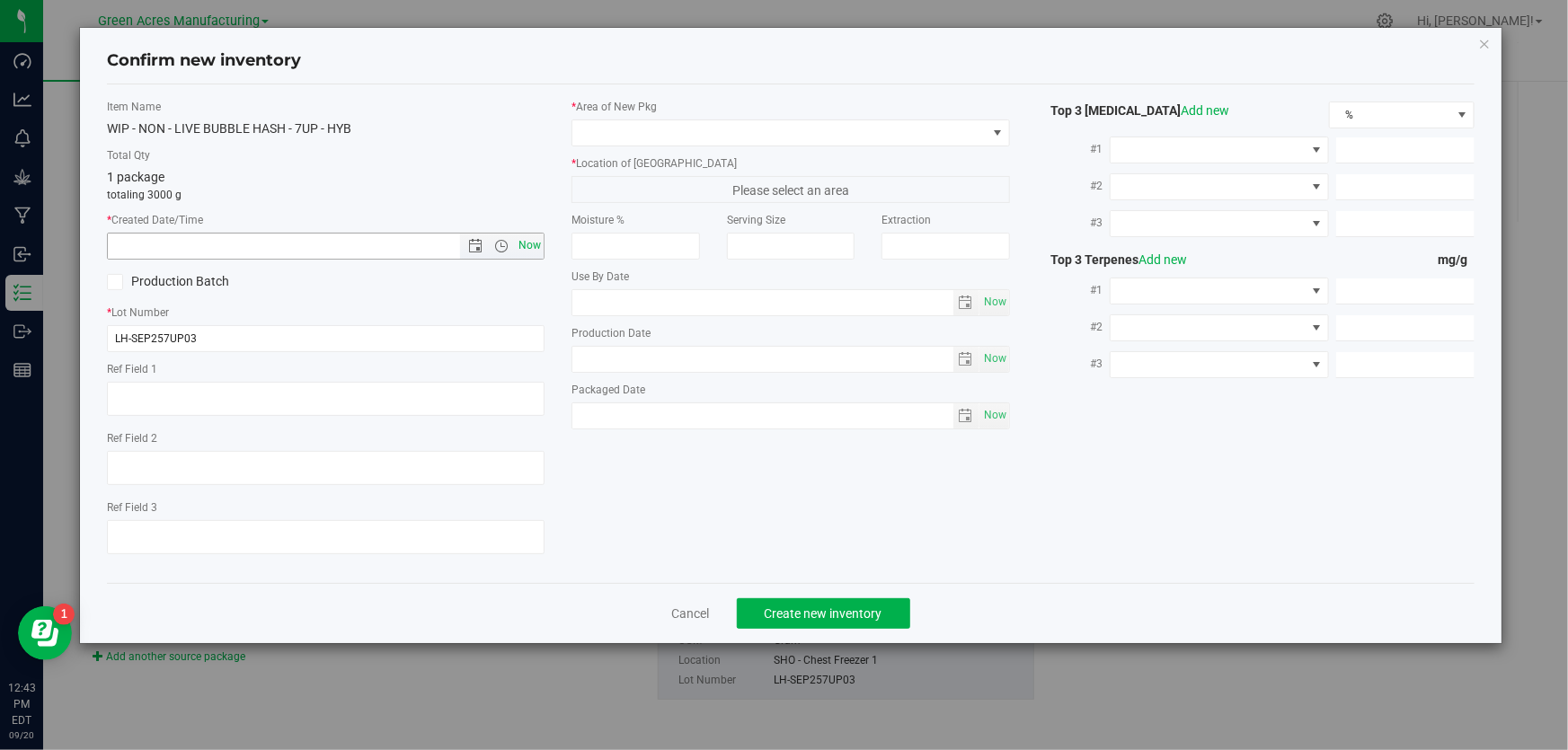
type input "[DATE] 12:43 PM"
click at [619, 135] on span at bounding box center [779, 133] width 413 height 25
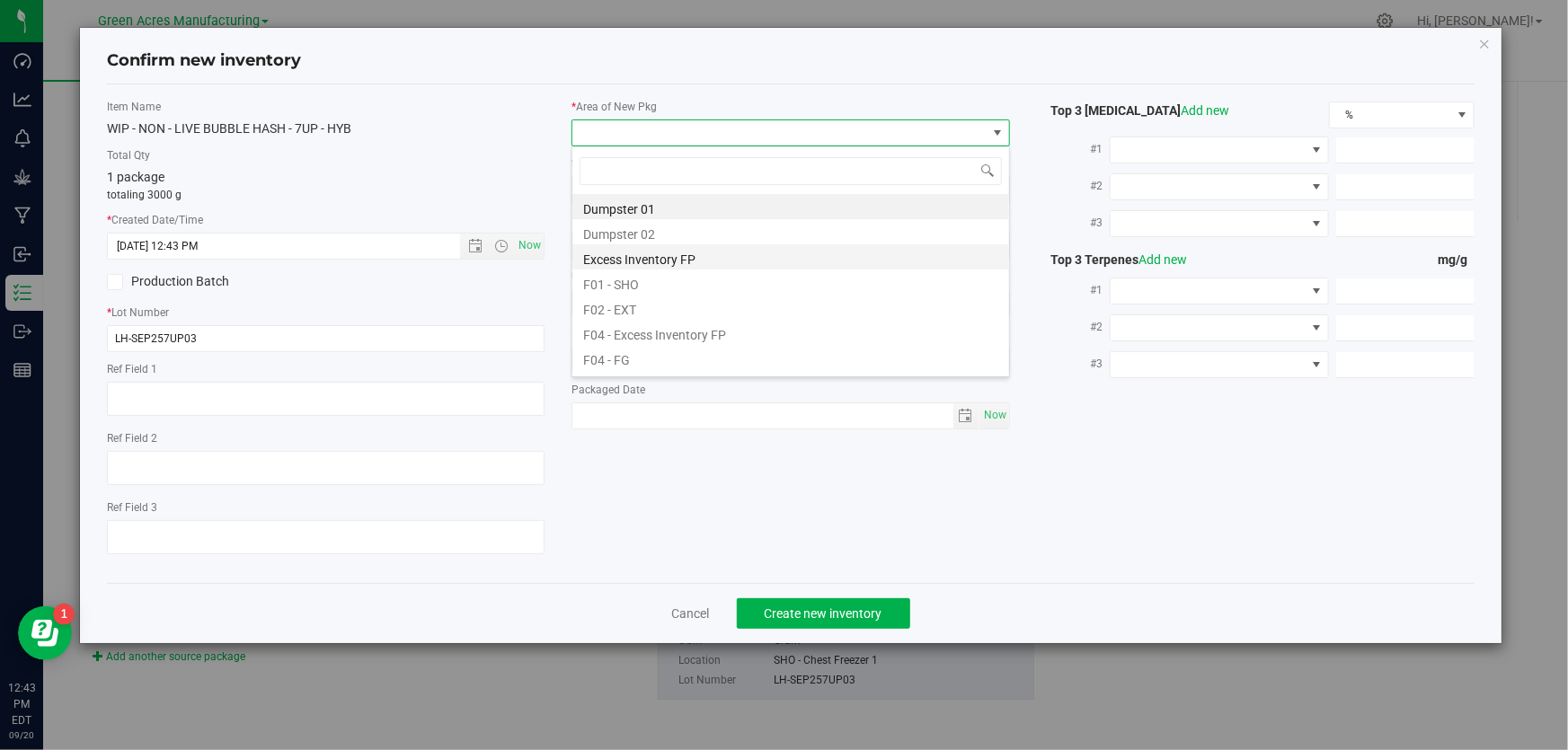
scroll to position [27, 438]
click at [642, 282] on li "F01 - SHO" at bounding box center [790, 282] width 437 height 25
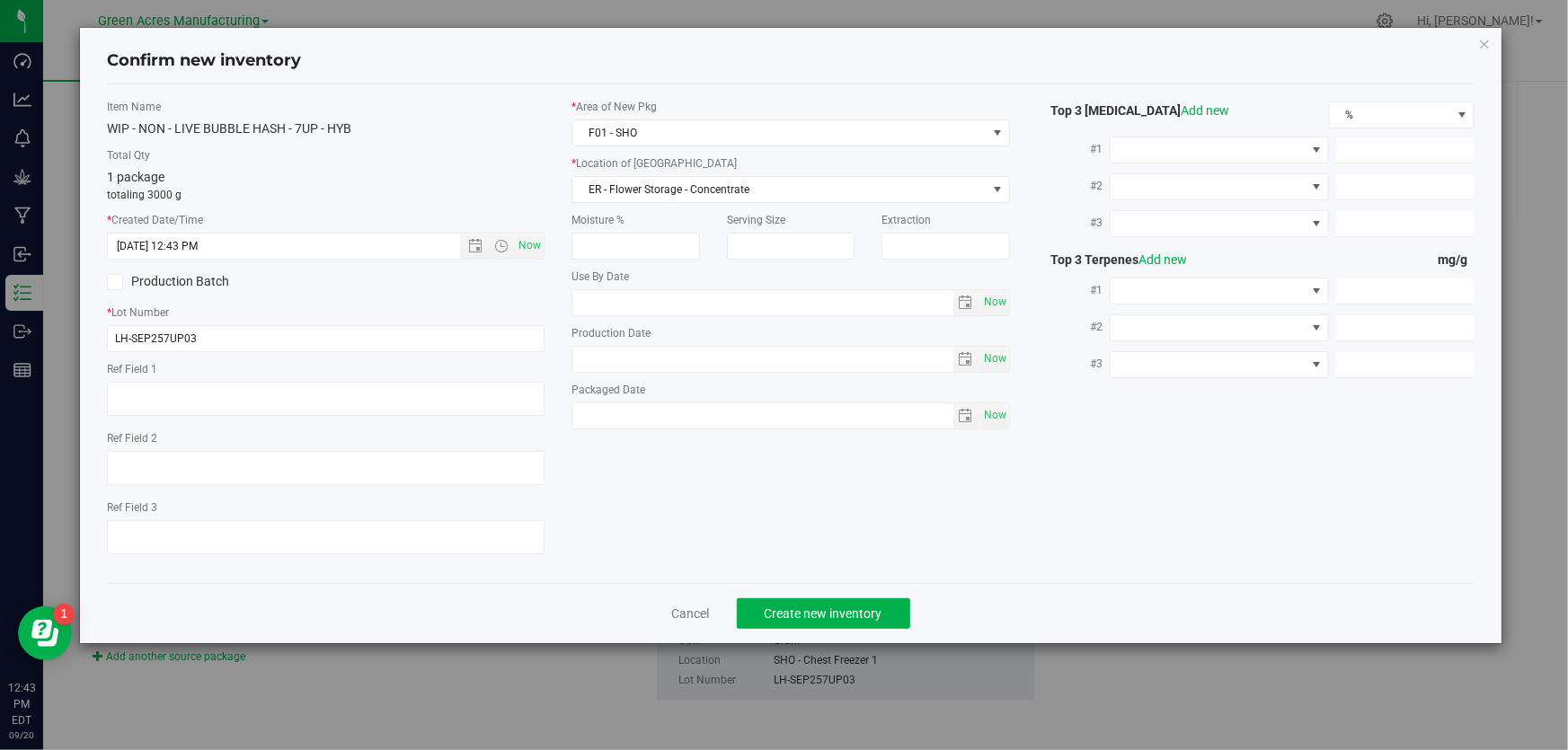
click at [674, 207] on div "* Area of [GEOGRAPHIC_DATA] F01 - SHO * Location of [GEOGRAPHIC_DATA] ER - Flow…" at bounding box center [789, 269] width 465 height 339
click at [674, 194] on span "ER - Flower Storage - Concentrate" at bounding box center [779, 190] width 413 height 25
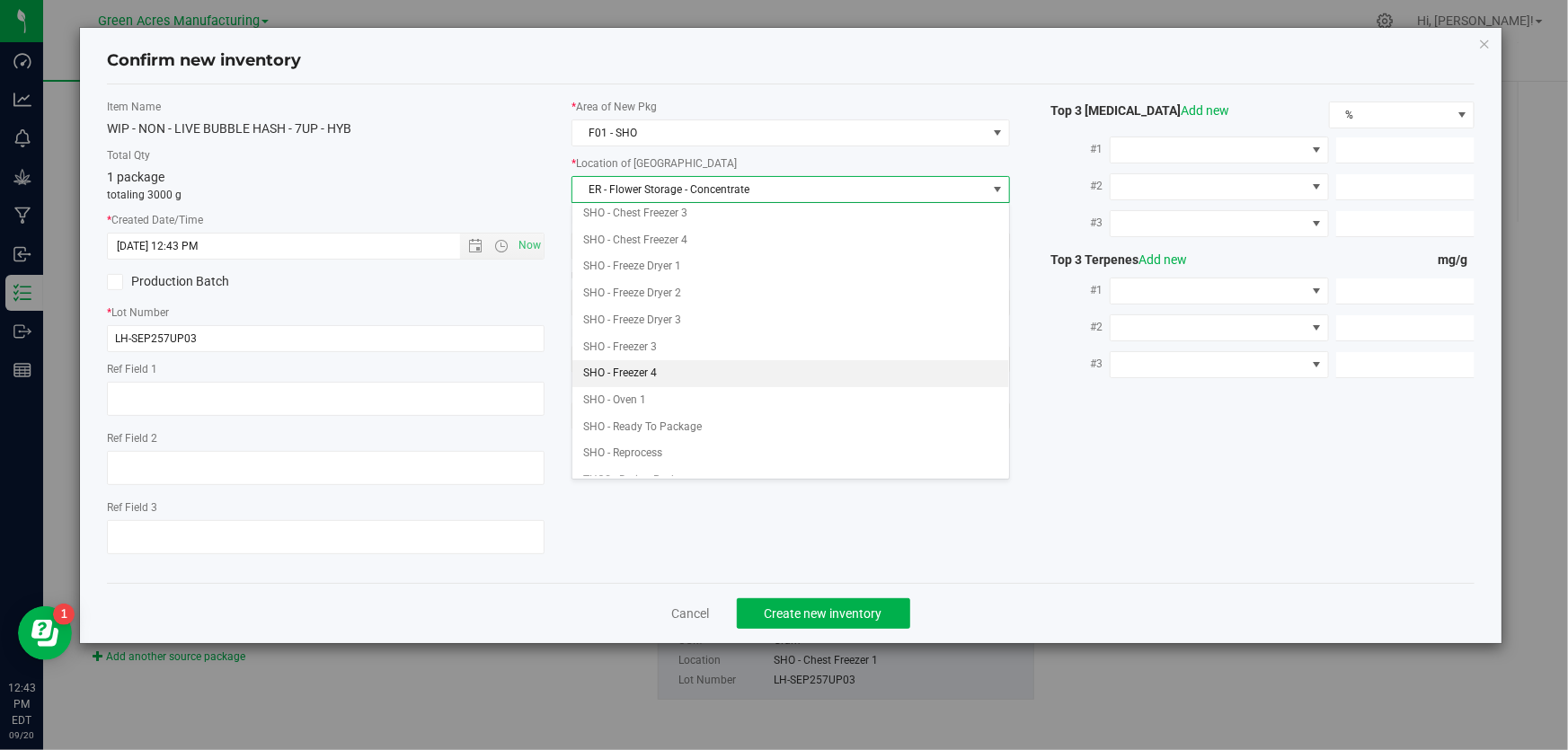
scroll to position [490, 0]
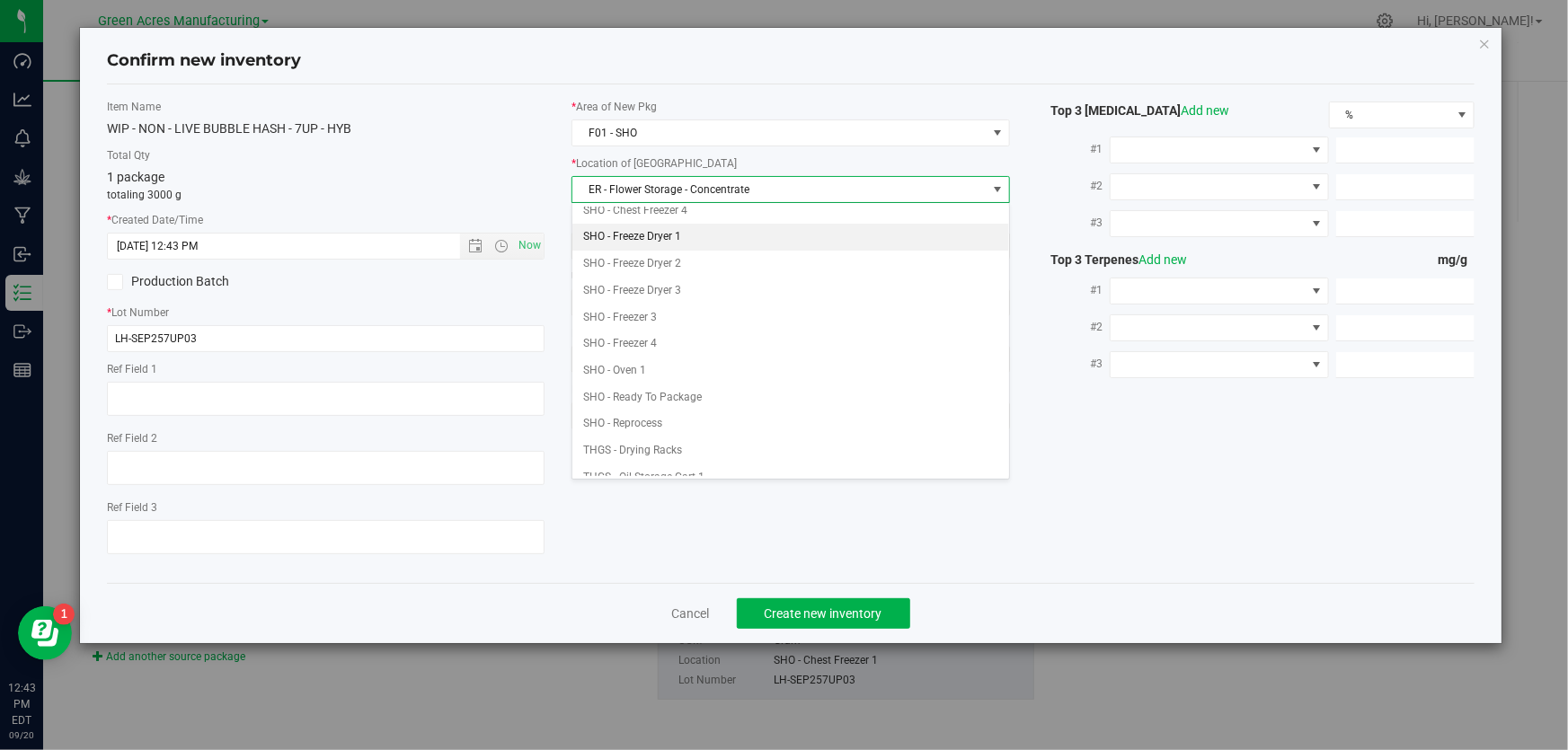
click at [647, 243] on li "SHO - Freeze Dryer 1" at bounding box center [790, 237] width 437 height 27
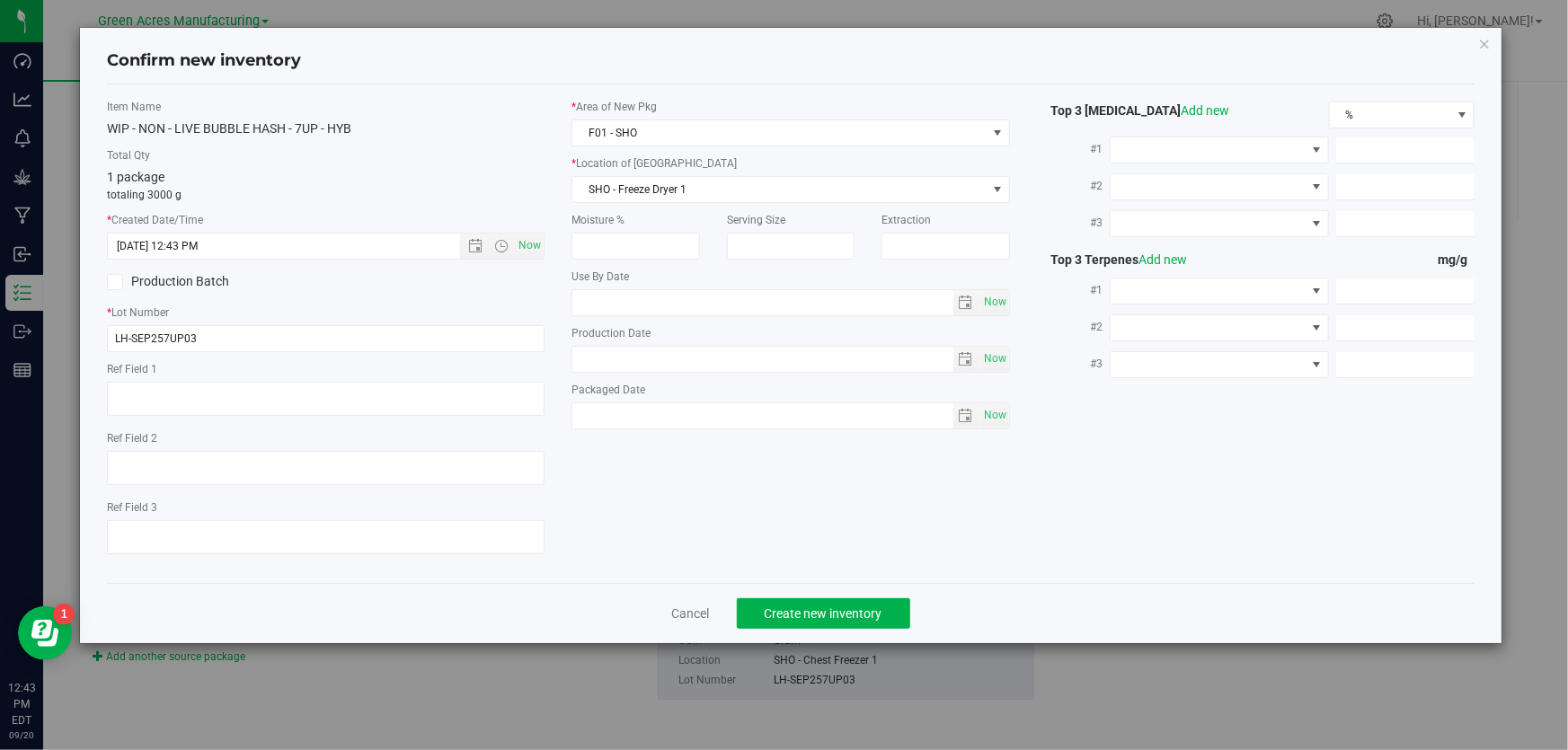
click at [779, 594] on div "Cancel Create new inventory" at bounding box center [790, 613] width 1368 height 60
click at [772, 607] on span "Create new inventory" at bounding box center [823, 614] width 117 height 14
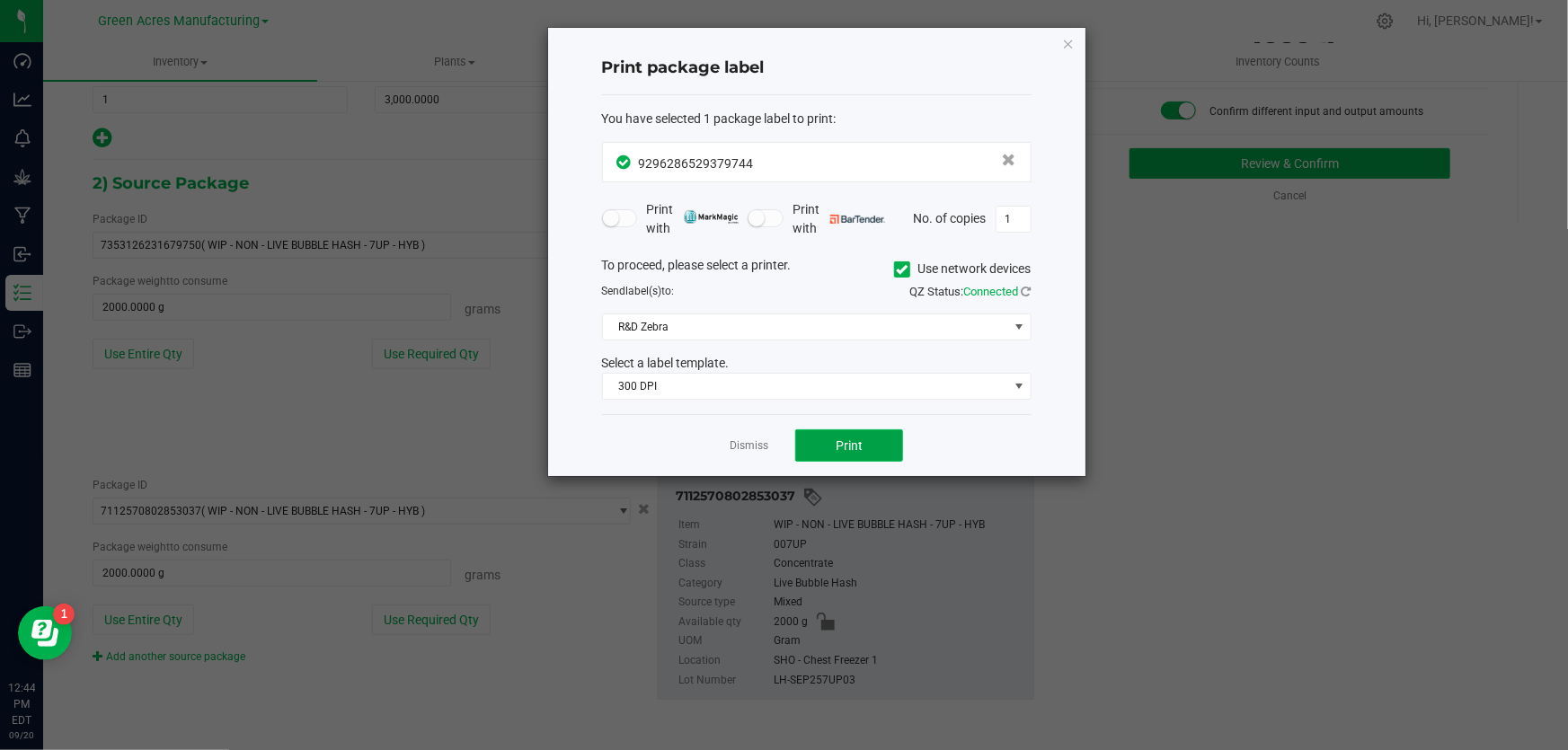
click at [830, 435] on button "Print" at bounding box center [848, 446] width 107 height 32
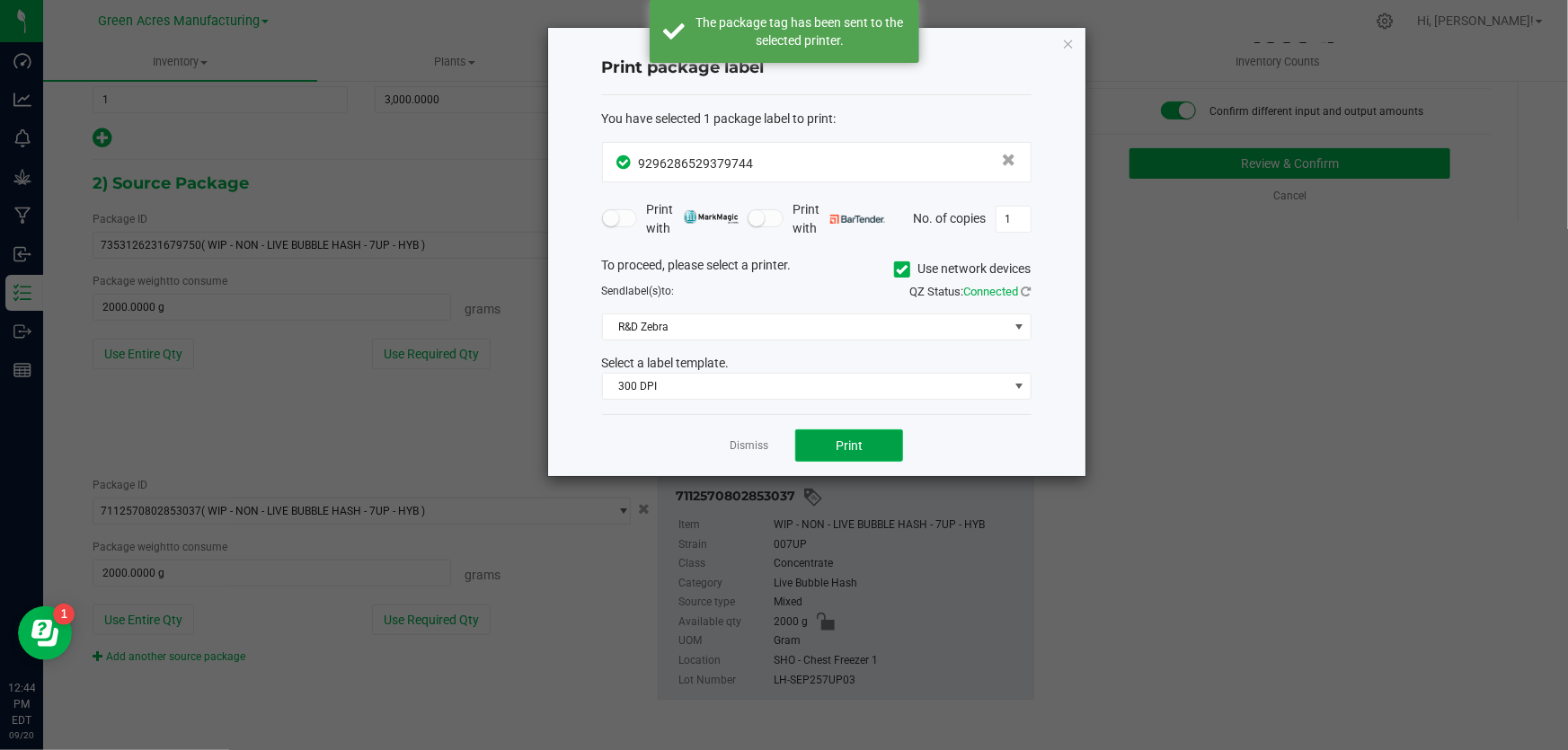
click at [832, 436] on button "Print" at bounding box center [848, 446] width 107 height 32
click at [741, 442] on link "Dismiss" at bounding box center [749, 446] width 39 height 15
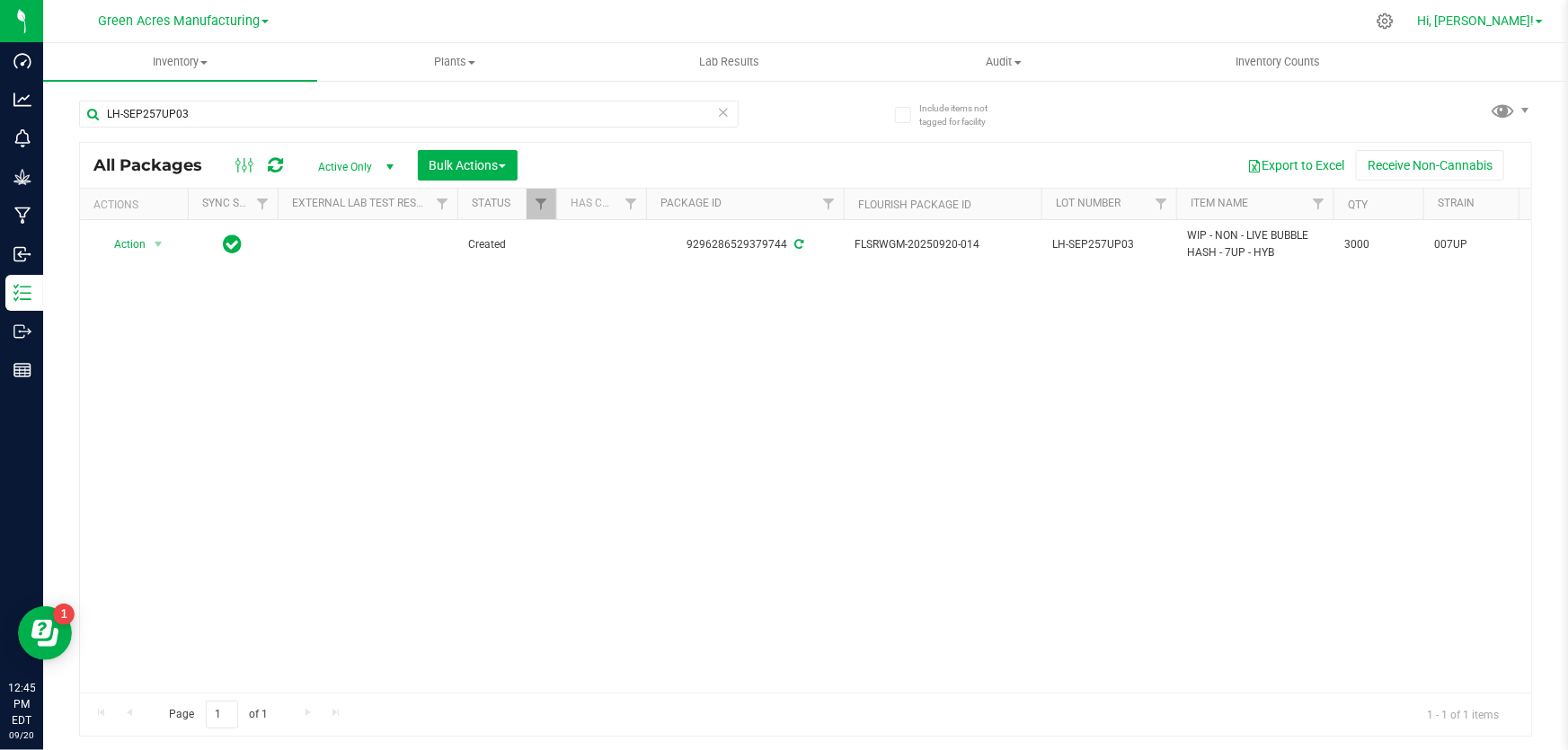
click at [1496, 23] on span "Hi, [PERSON_NAME]!" at bounding box center [1474, 21] width 116 height 14
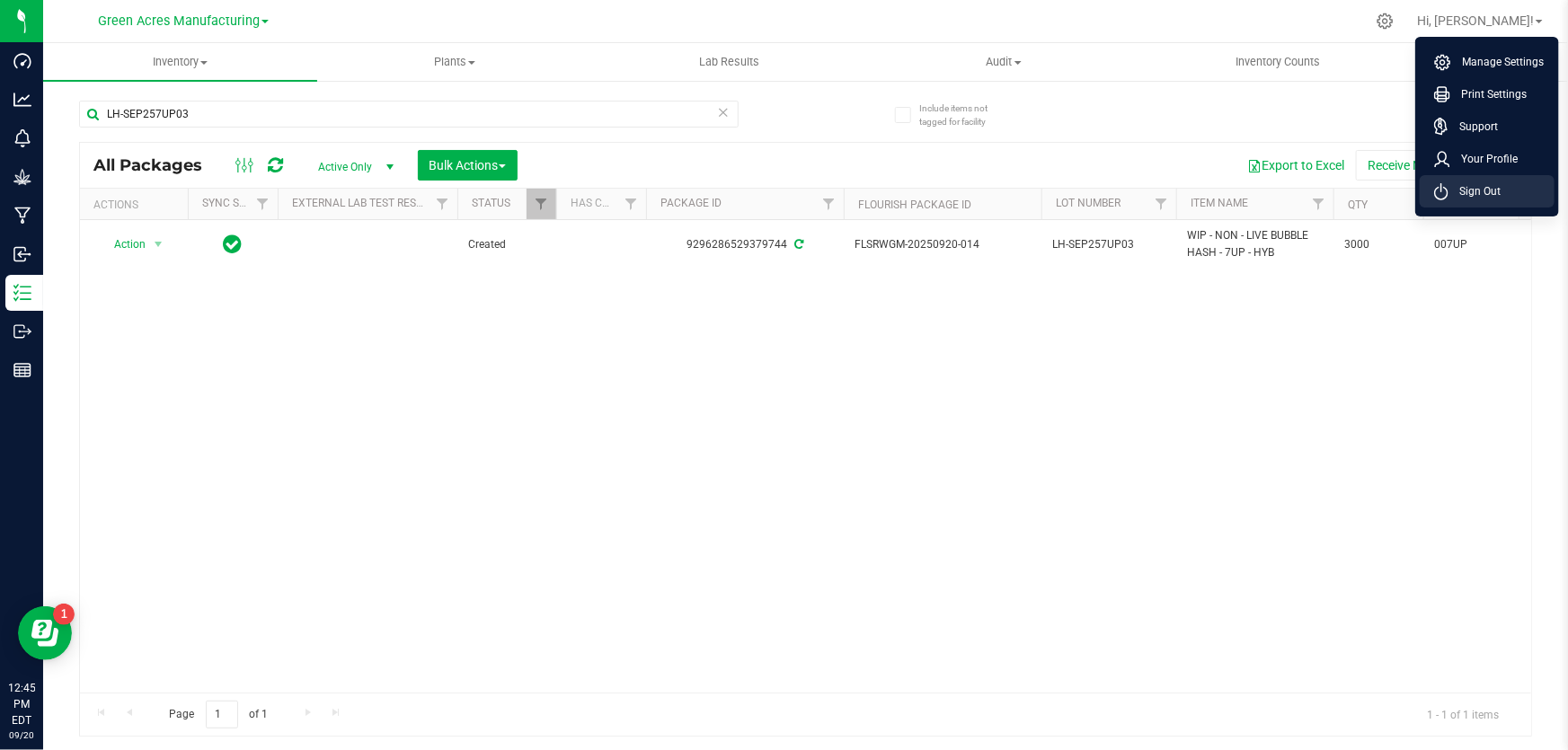
click at [1485, 197] on span "Sign Out" at bounding box center [1474, 191] width 52 height 18
